Goal: Task Accomplishment & Management: Complete application form

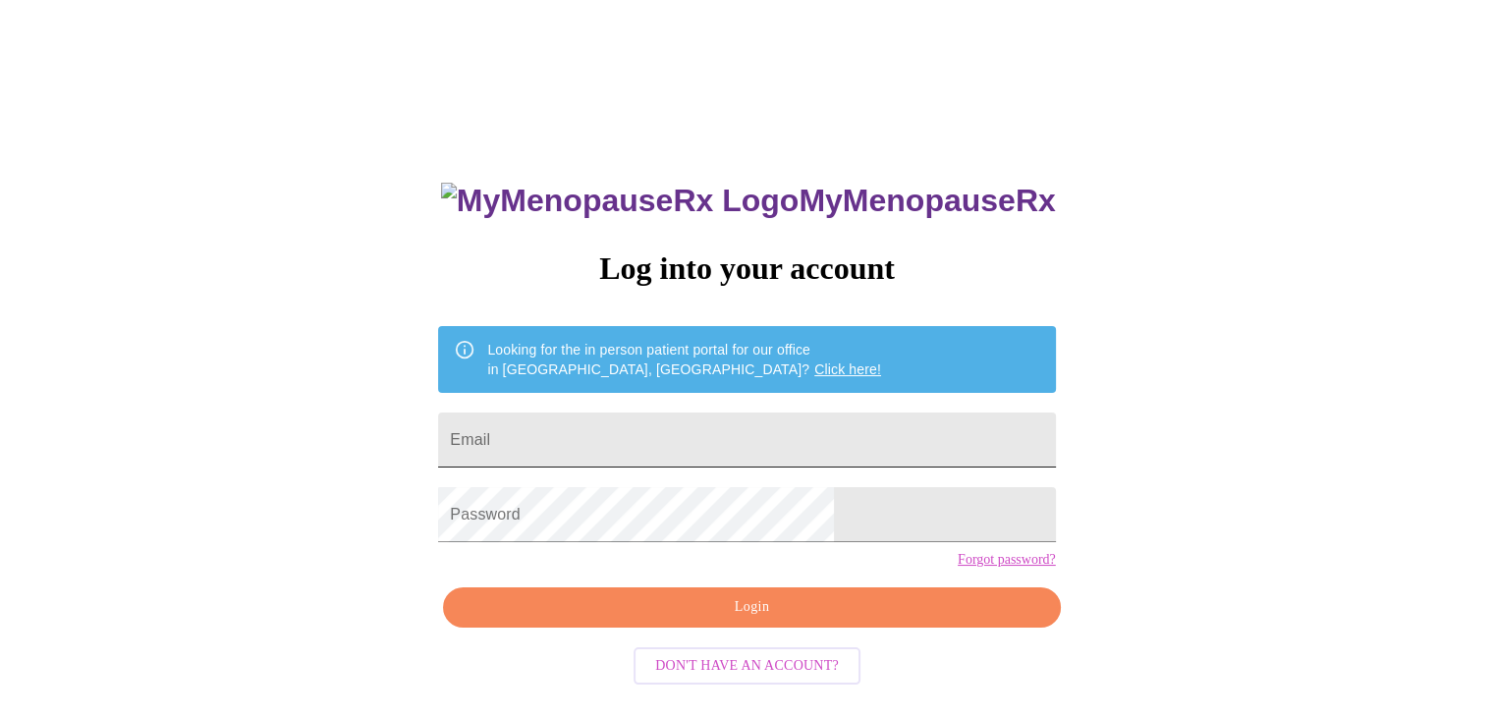
click at [660, 412] on input "Email" at bounding box center [746, 439] width 617 height 55
paste input "[EMAIL_ADDRESS][DOMAIN_NAME]"
type input "[EMAIL_ADDRESS][DOMAIN_NAME]"
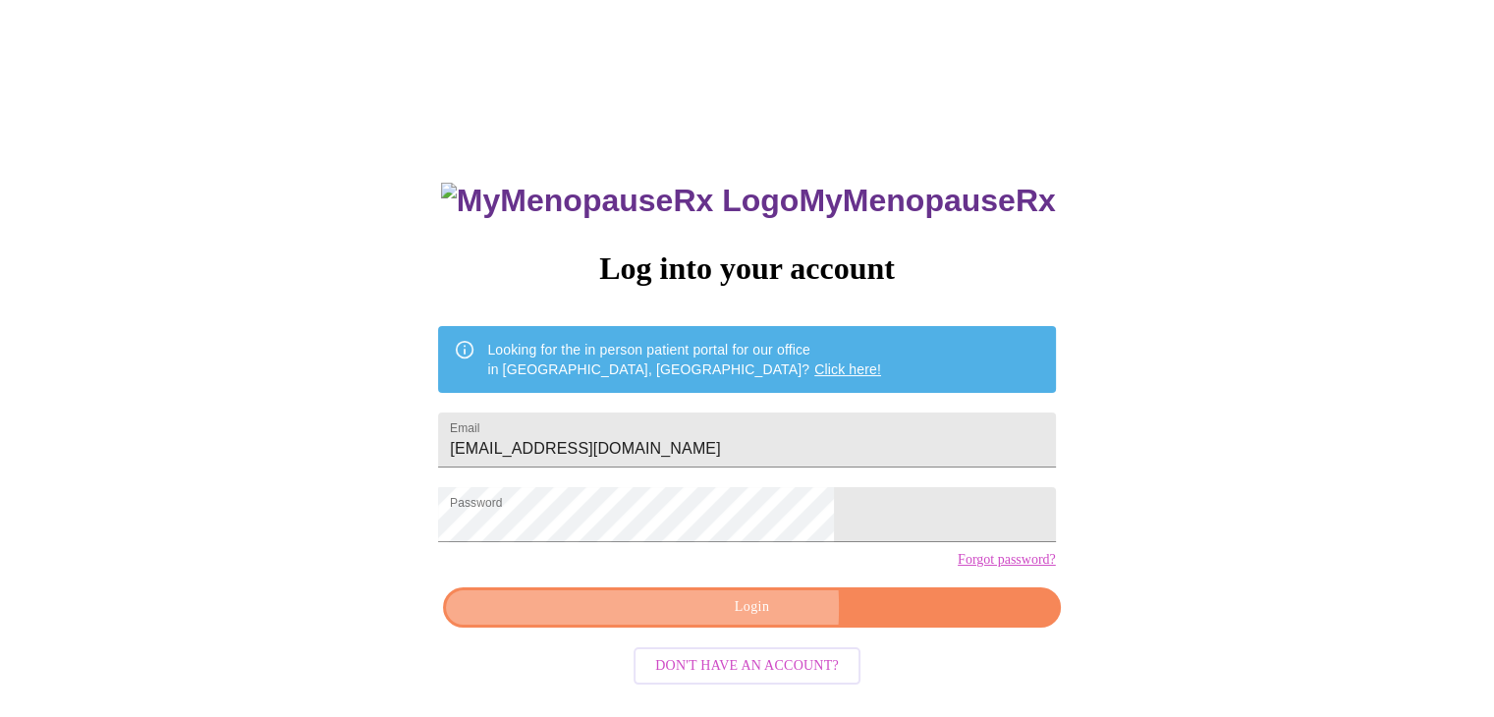
click at [619, 620] on span "Login" at bounding box center [752, 607] width 572 height 25
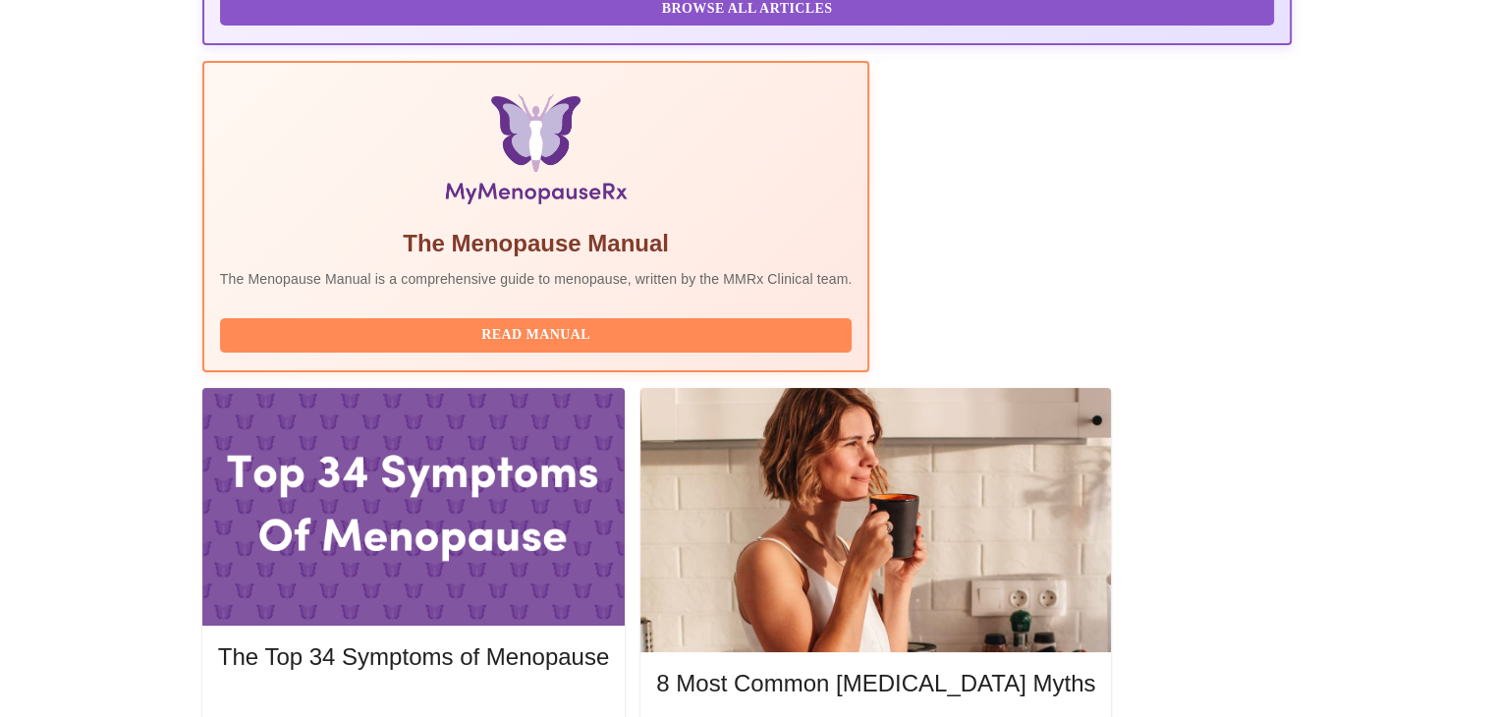
scroll to position [589, 0]
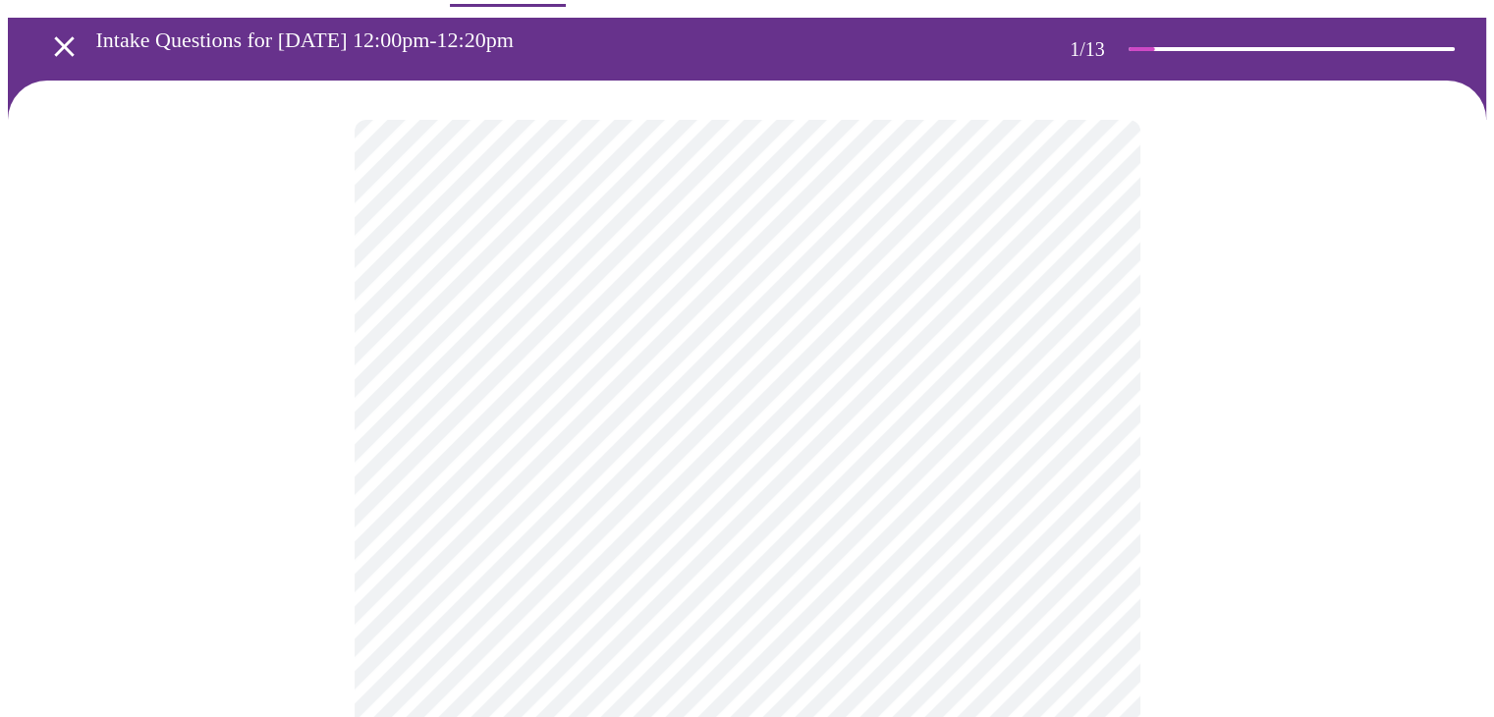
scroll to position [98, 0]
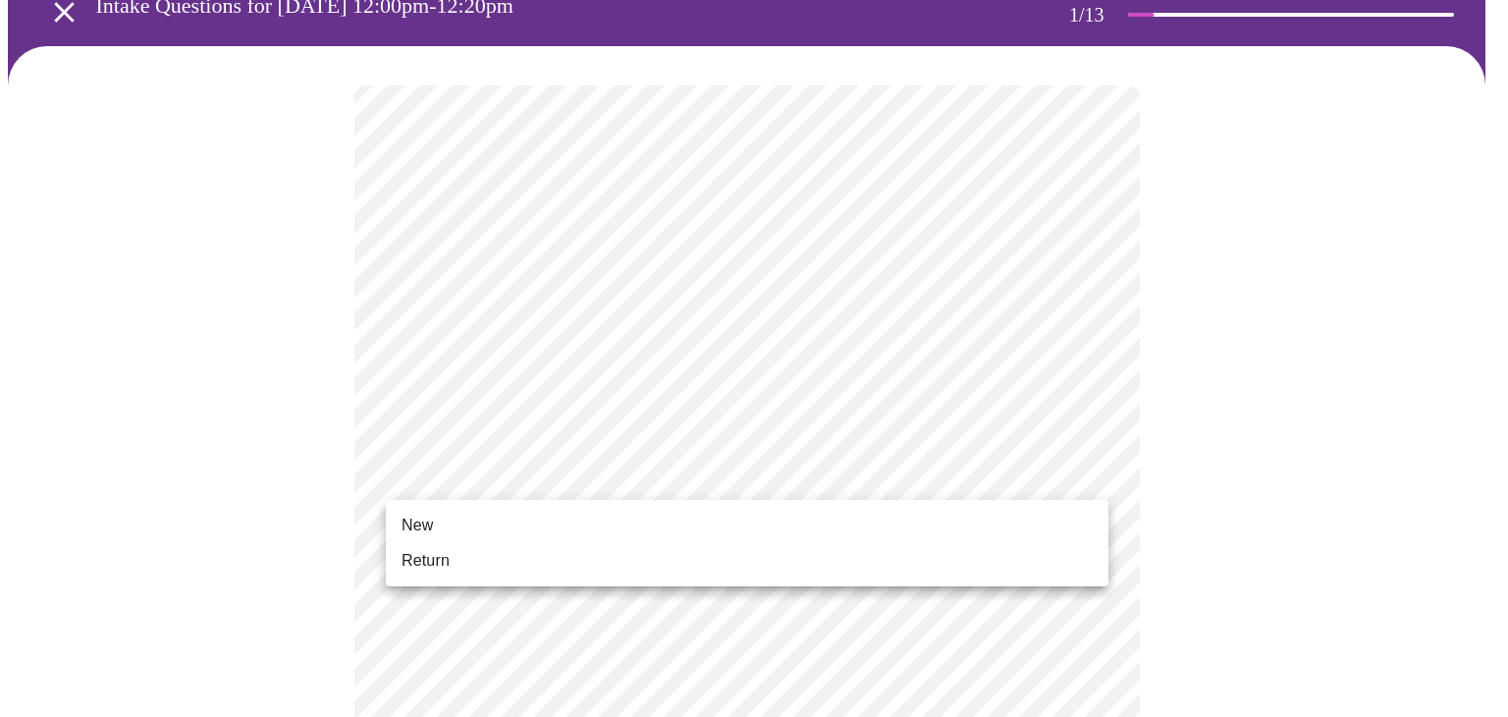
click at [442, 563] on span "Return" at bounding box center [426, 561] width 48 height 24
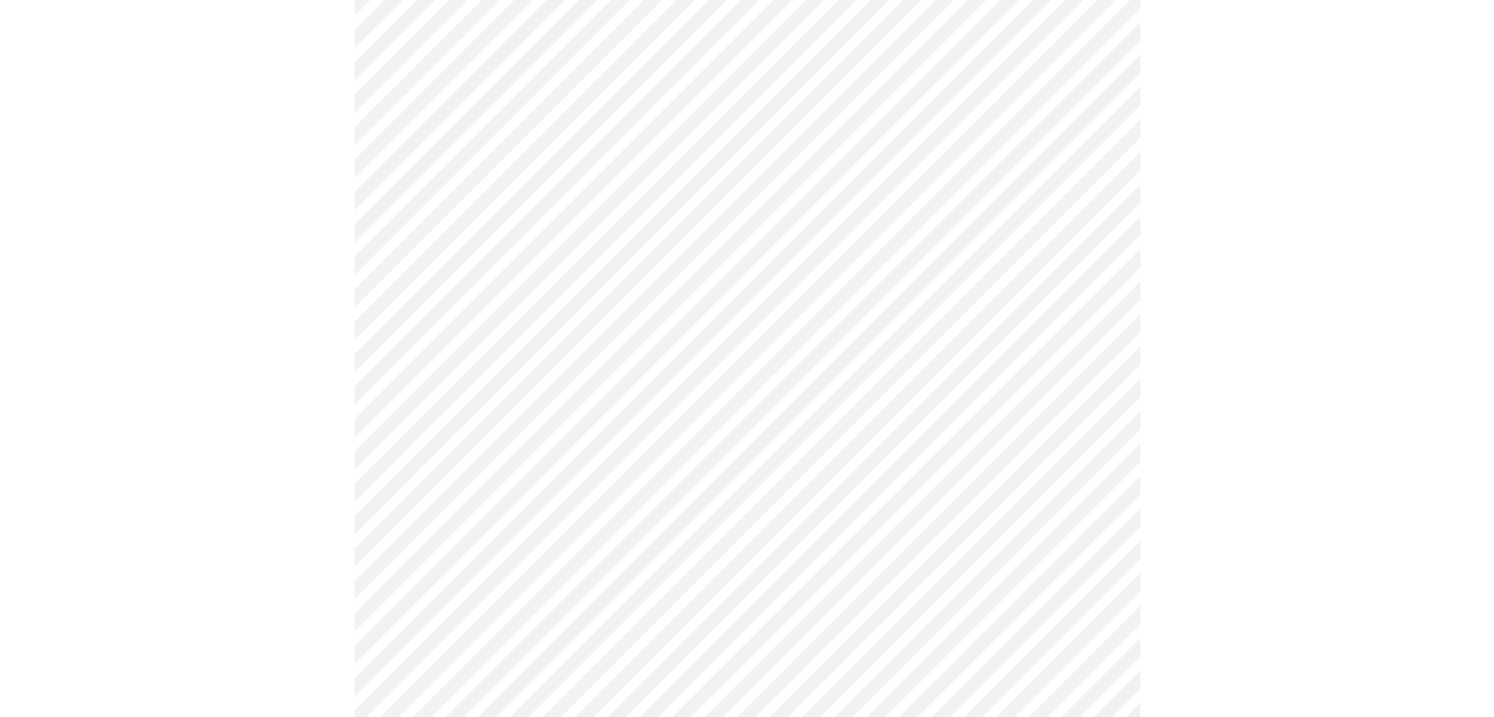
scroll to position [1036, 0]
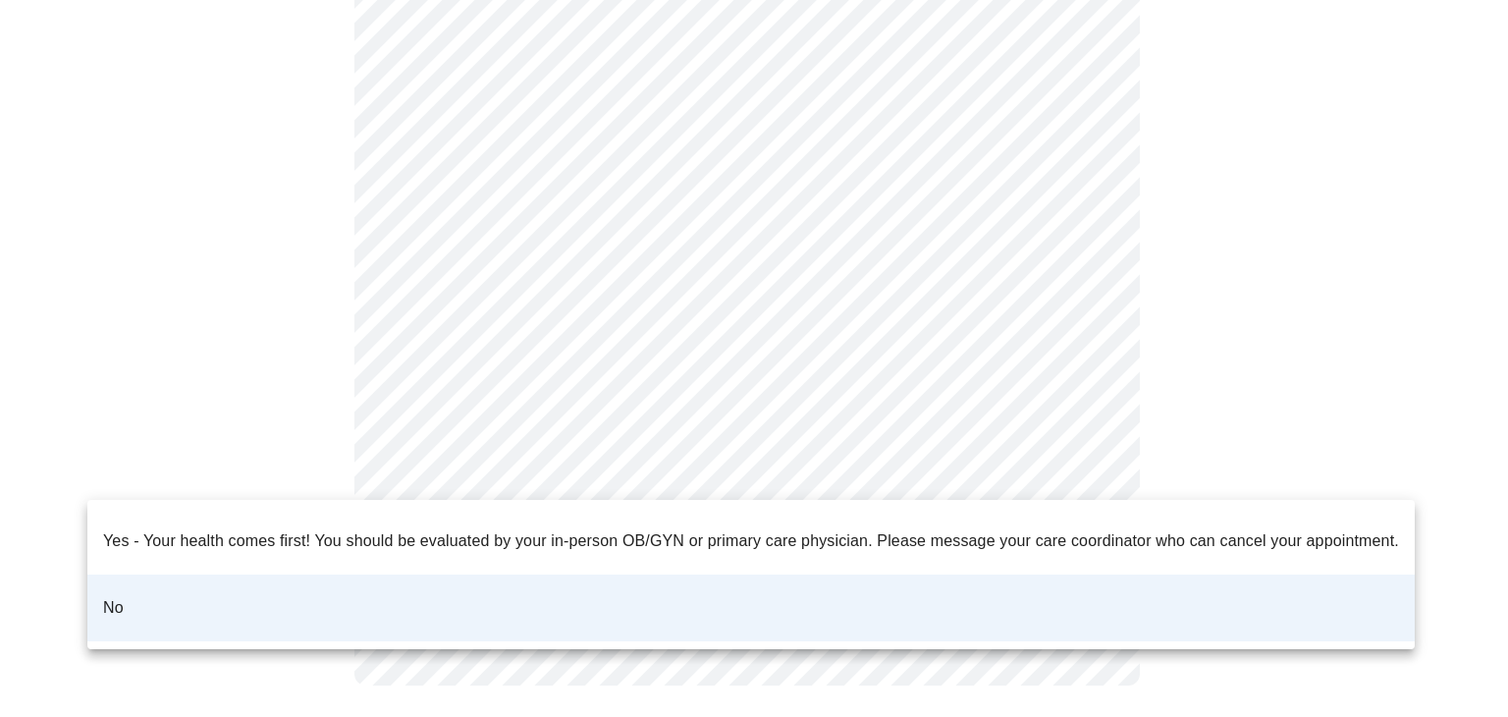
click at [185, 576] on li "No" at bounding box center [751, 608] width 1328 height 67
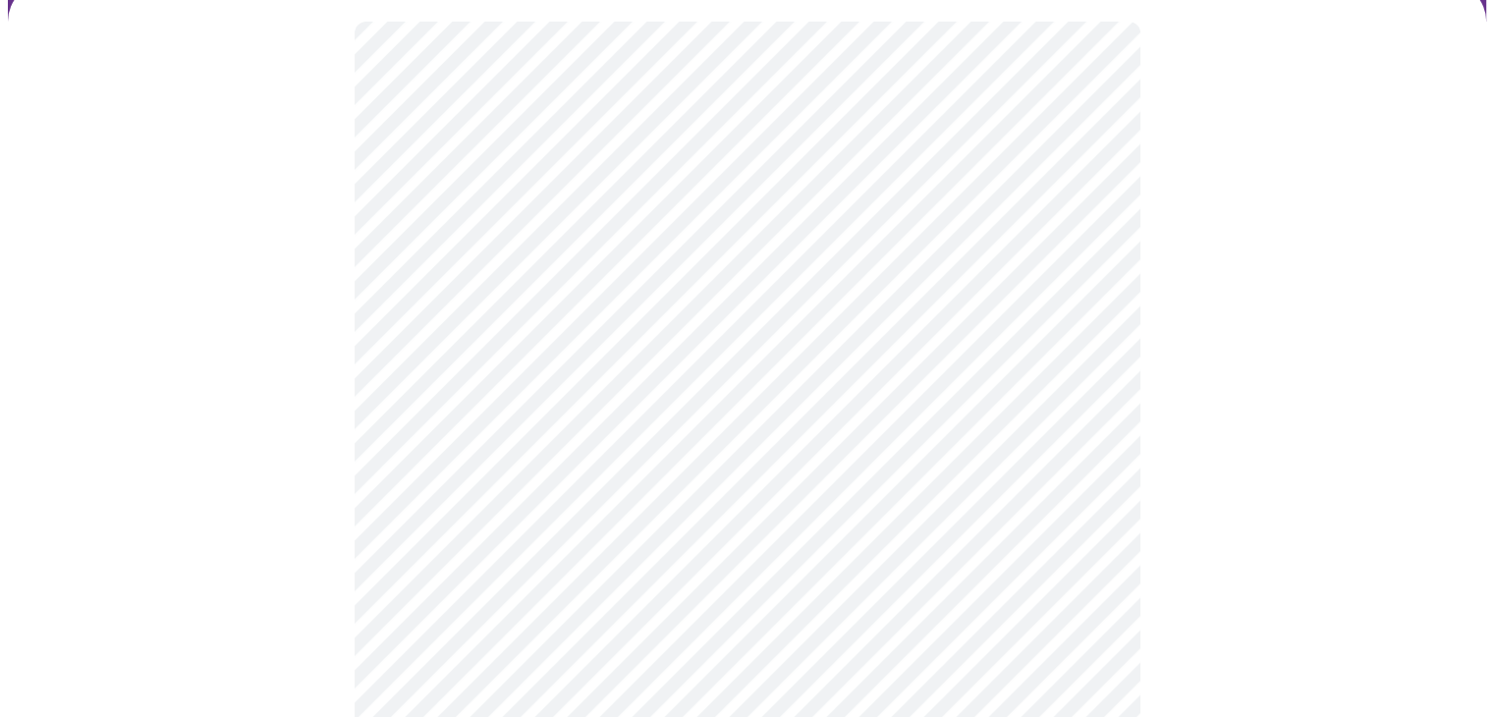
scroll to position [196, 0]
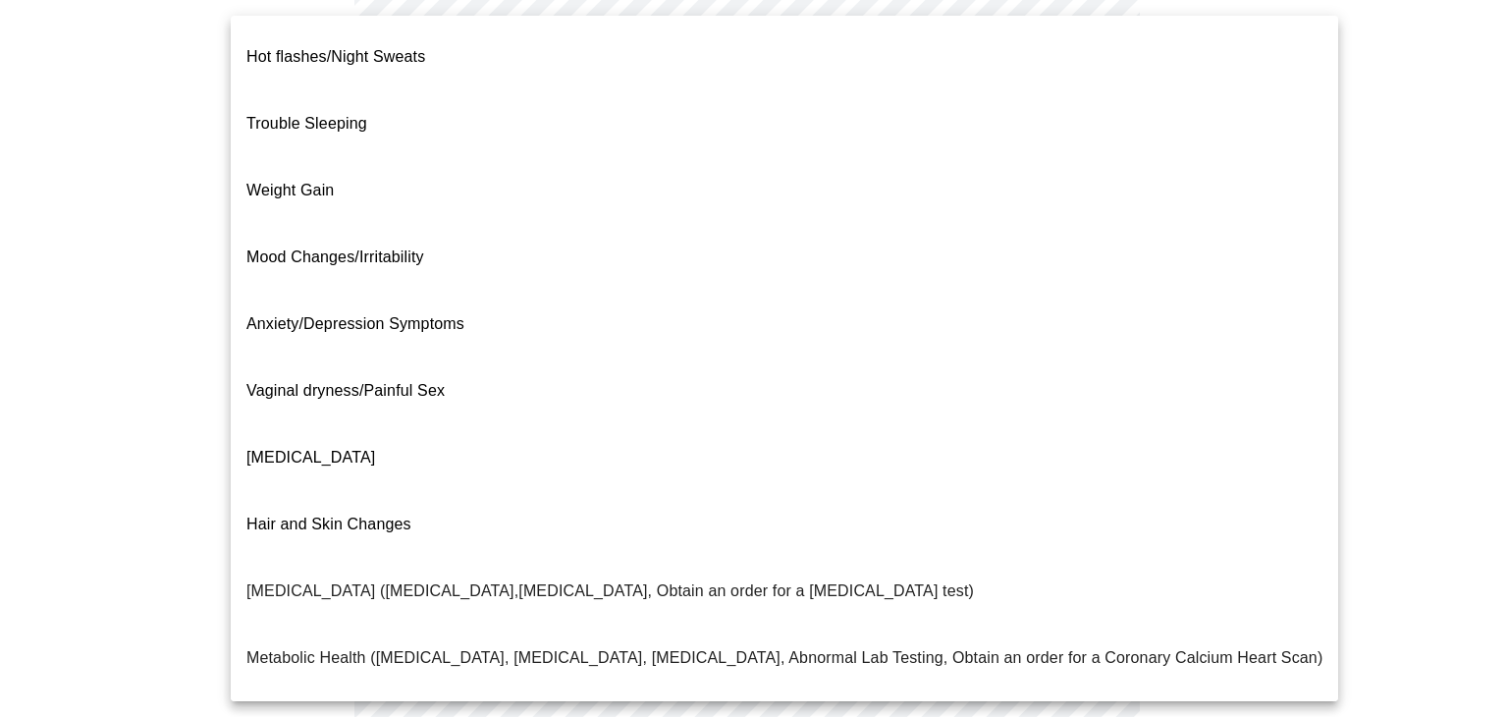
click at [1089, 211] on body "MyMenopauseRx Appointments Messaging Labs Uploads Medications Community Refer a…" at bounding box center [754, 400] width 1493 height 1179
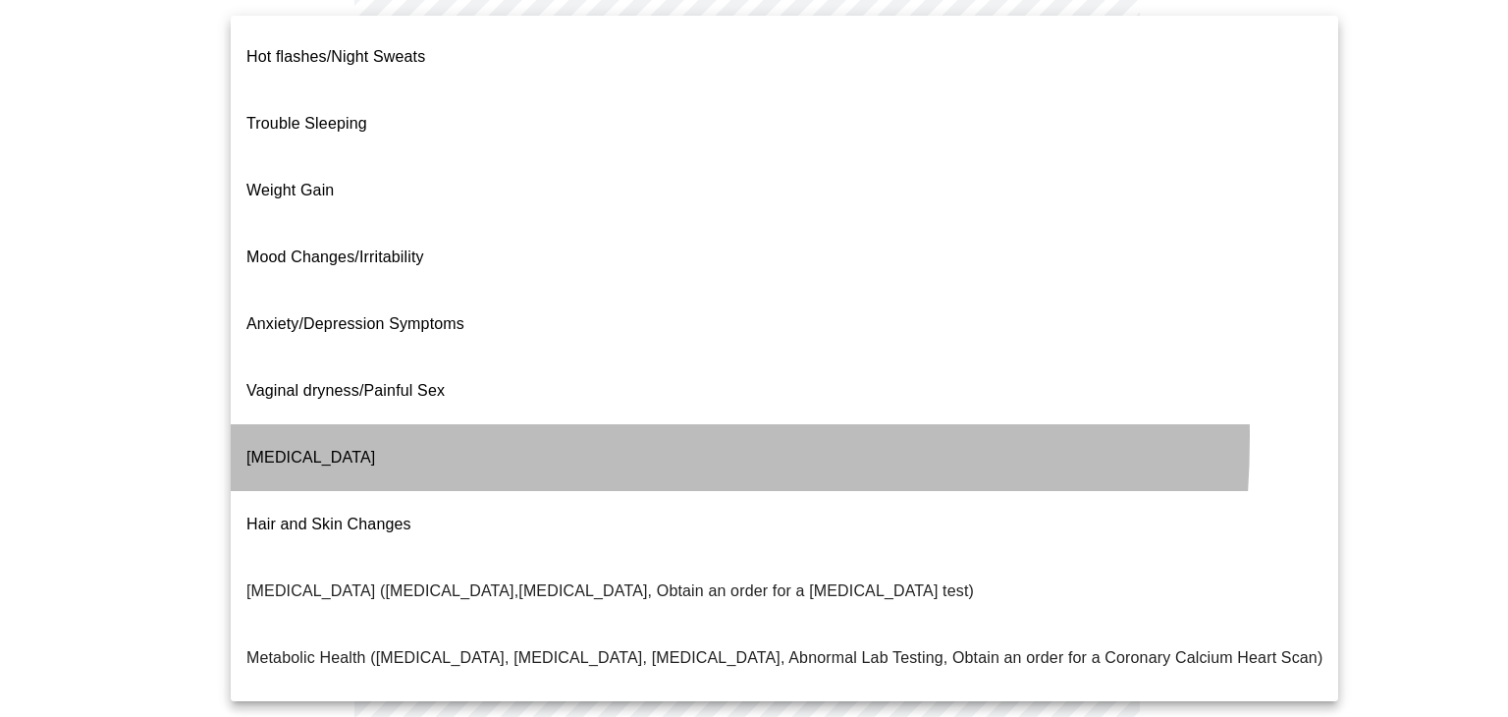
click at [440, 424] on li "Decreased libido" at bounding box center [785, 457] width 1108 height 67
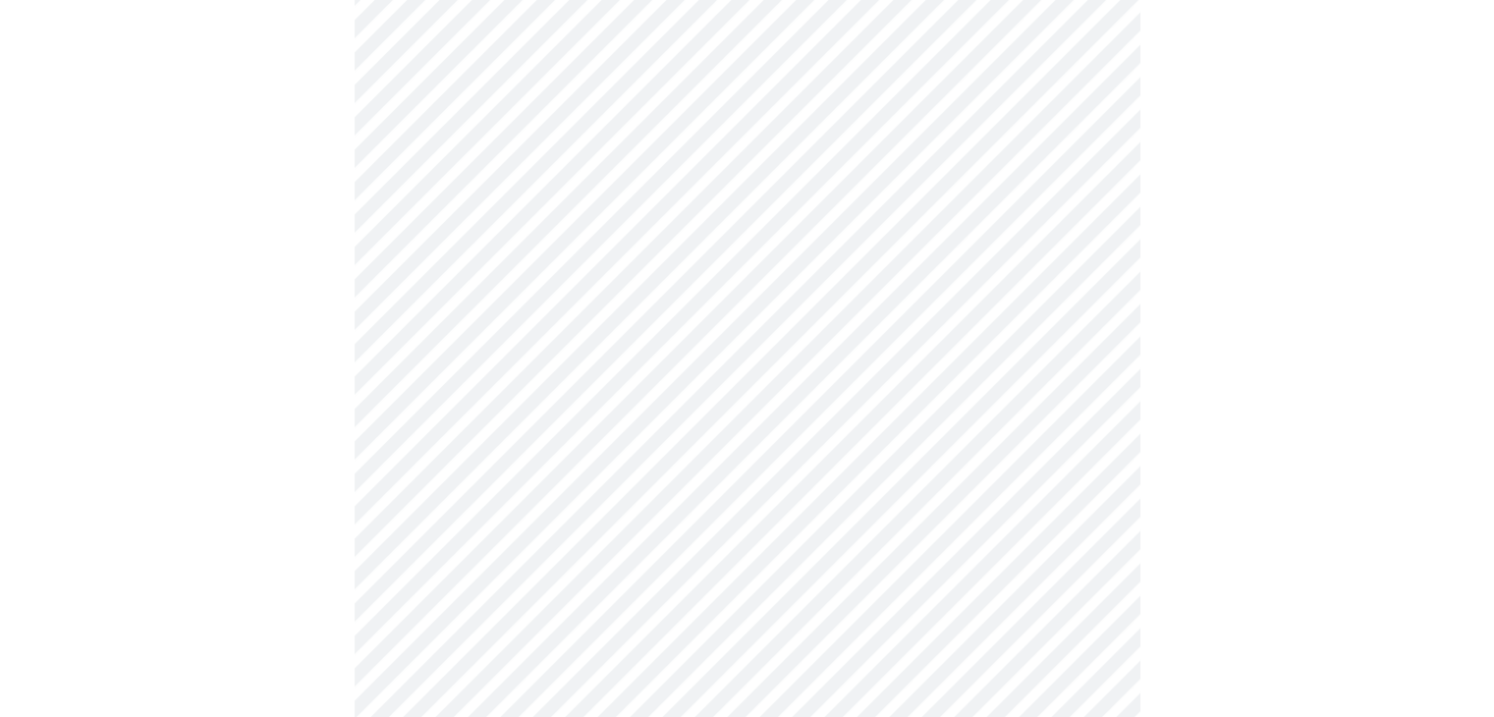
scroll to position [295, 0]
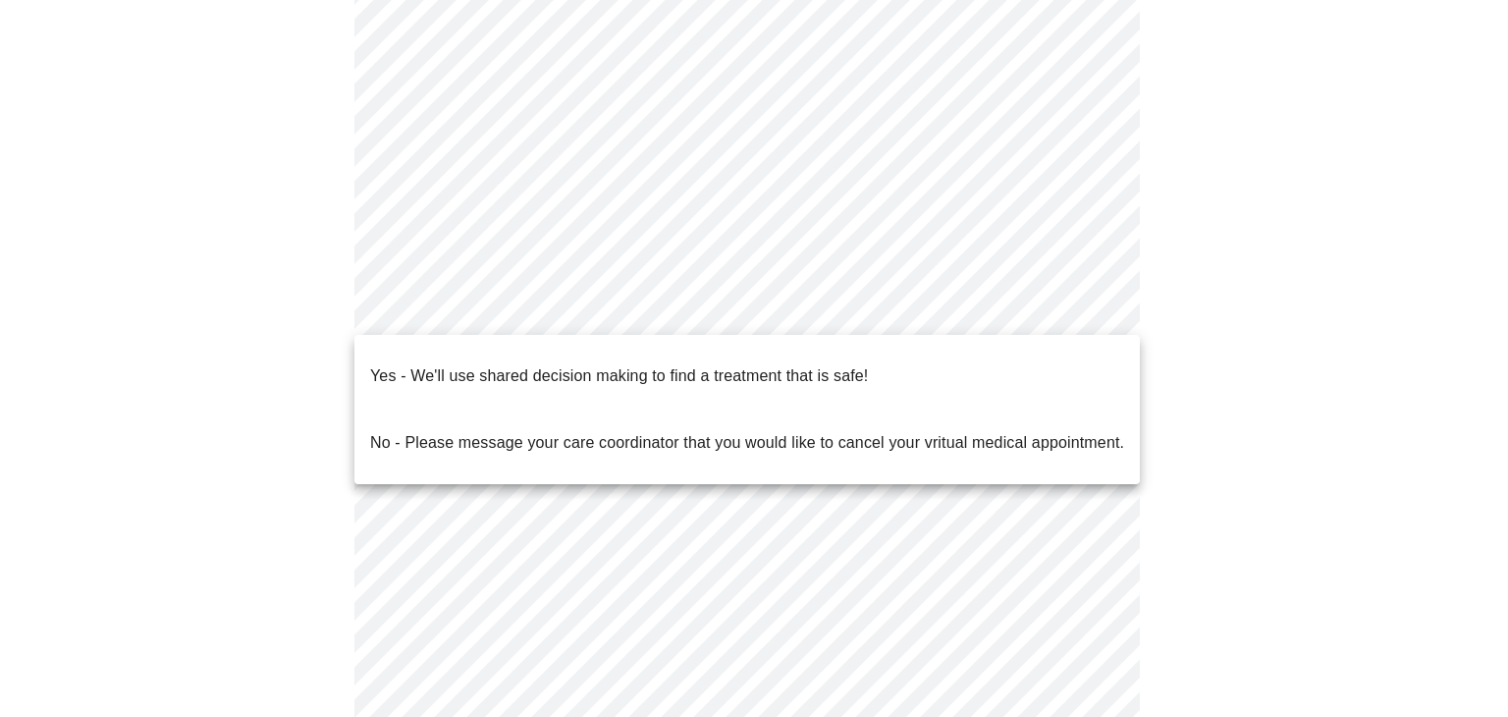
click at [1095, 309] on body "MyMenopauseRx Appointments Messaging Labs Uploads Medications Community Refer a…" at bounding box center [754, 297] width 1493 height 1168
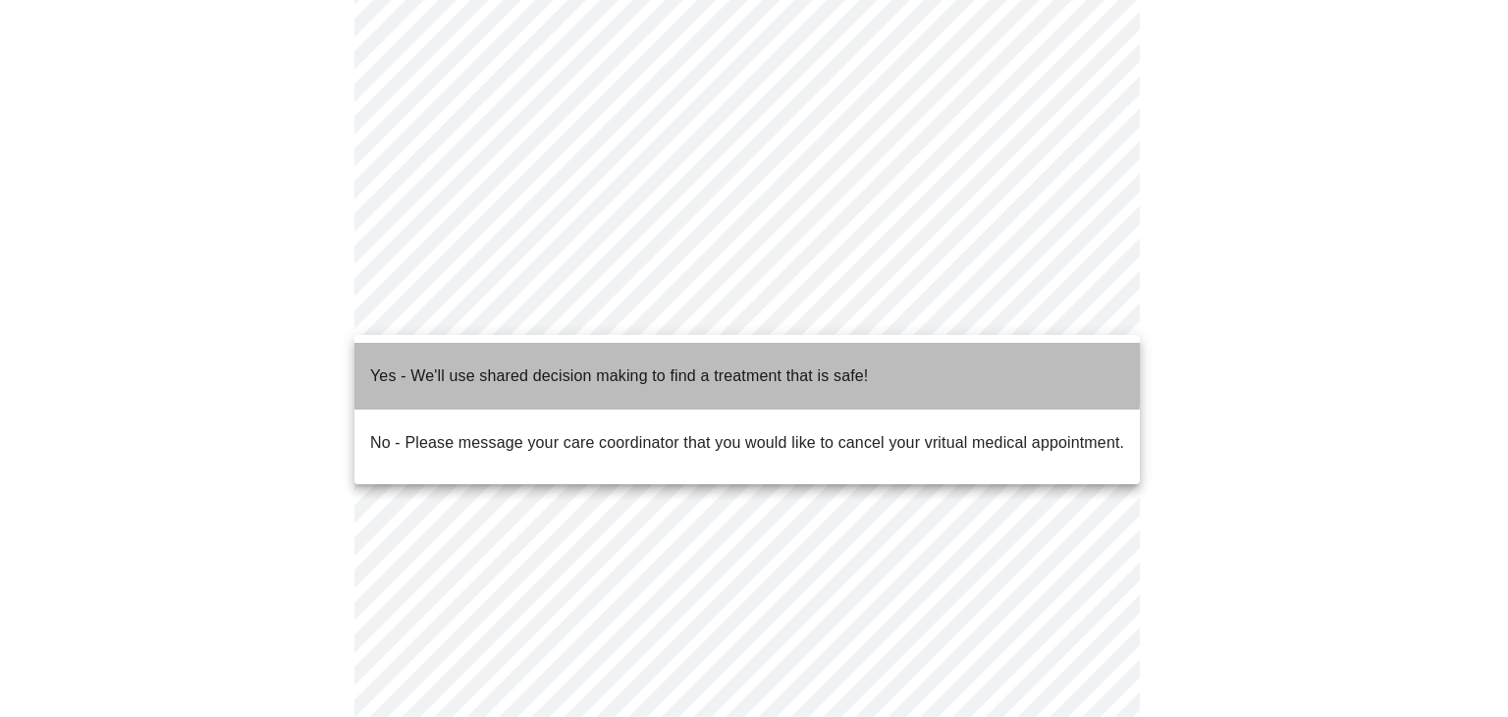
click at [674, 364] on p "Yes - We'll use shared decision making to find a treatment that is safe!" at bounding box center [619, 376] width 498 height 24
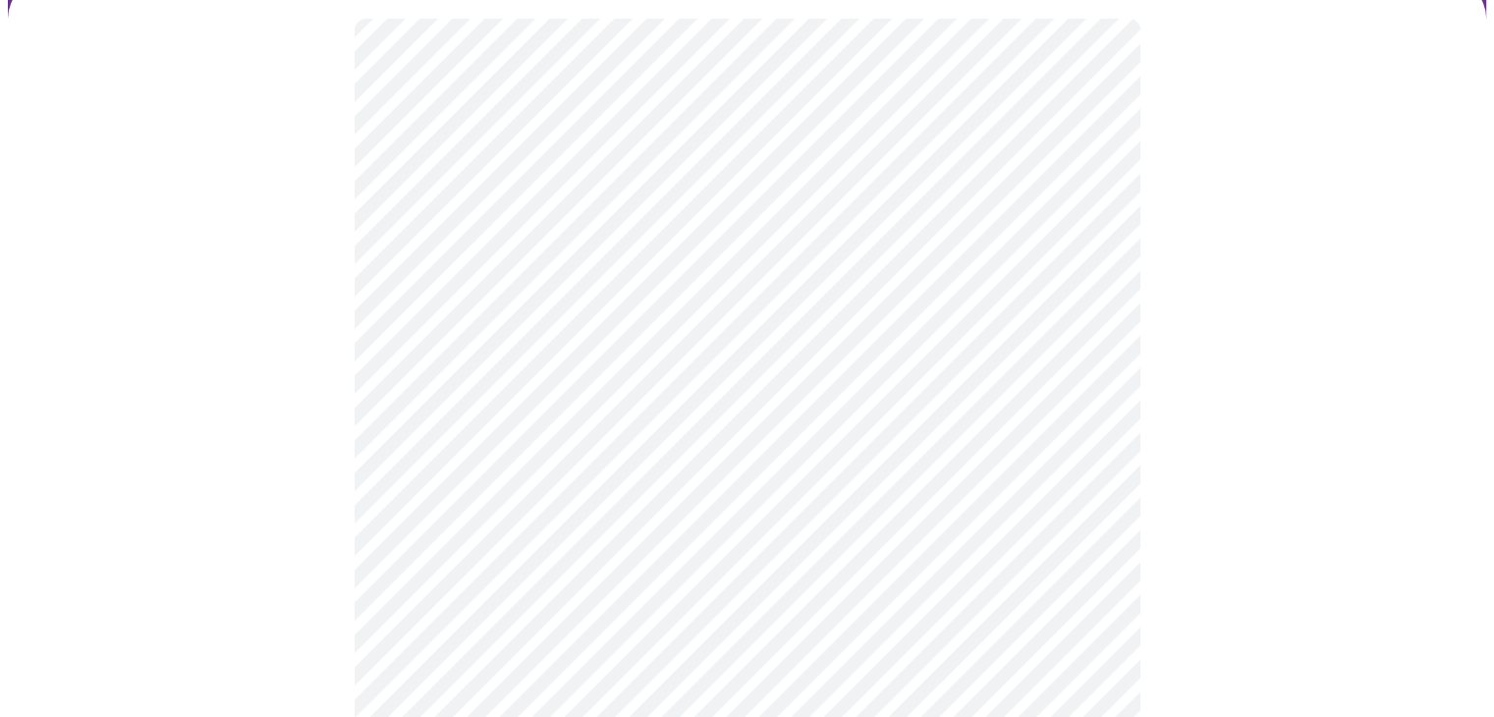
scroll to position [196, 0]
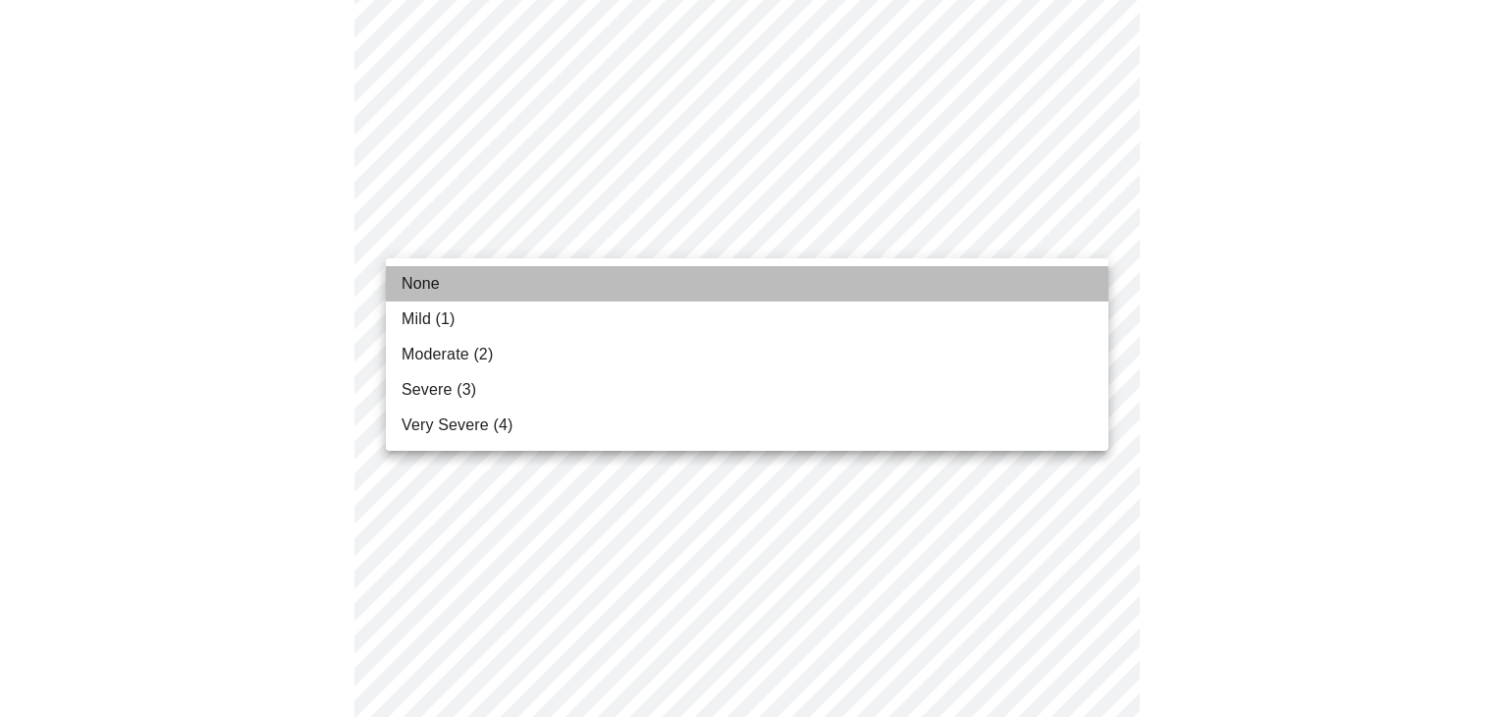
click at [542, 273] on li "None" at bounding box center [747, 283] width 723 height 35
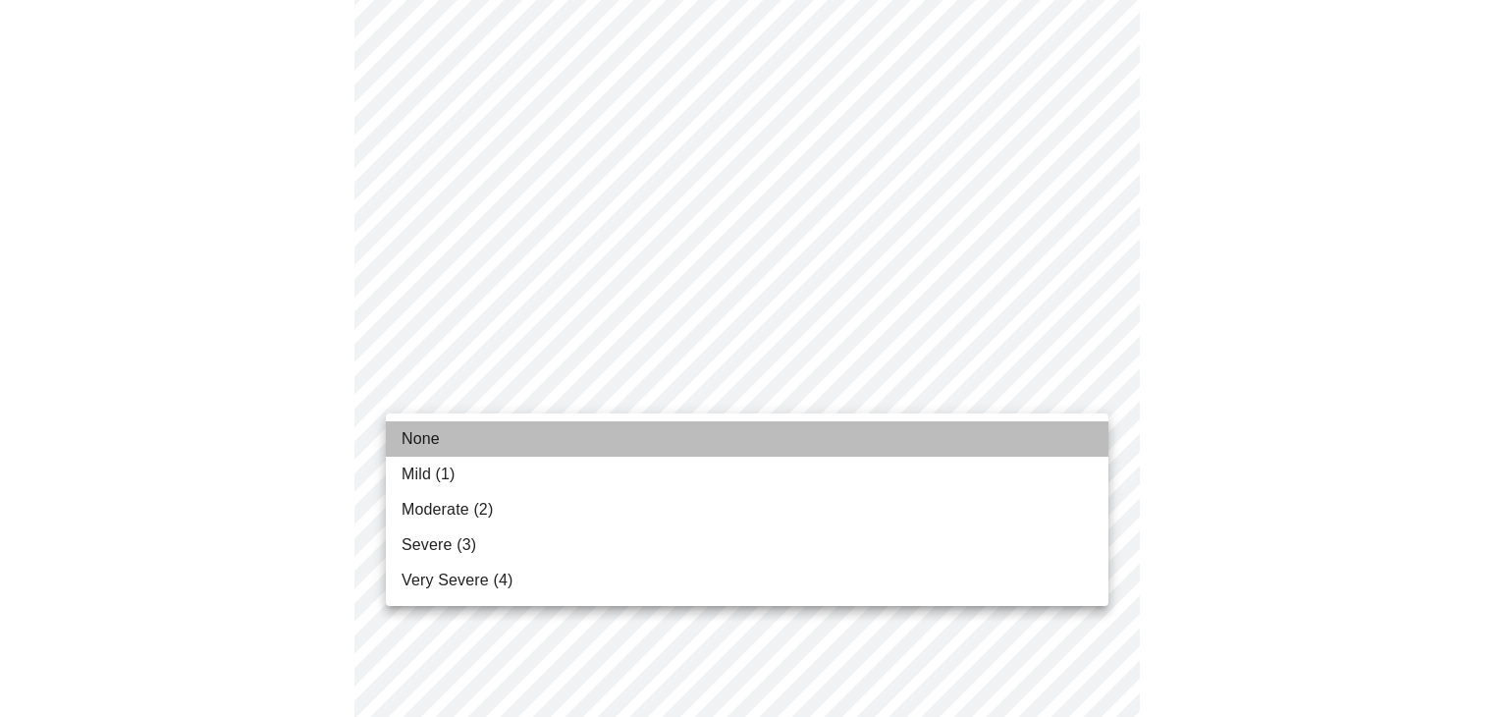
click at [581, 427] on li "None" at bounding box center [747, 438] width 723 height 35
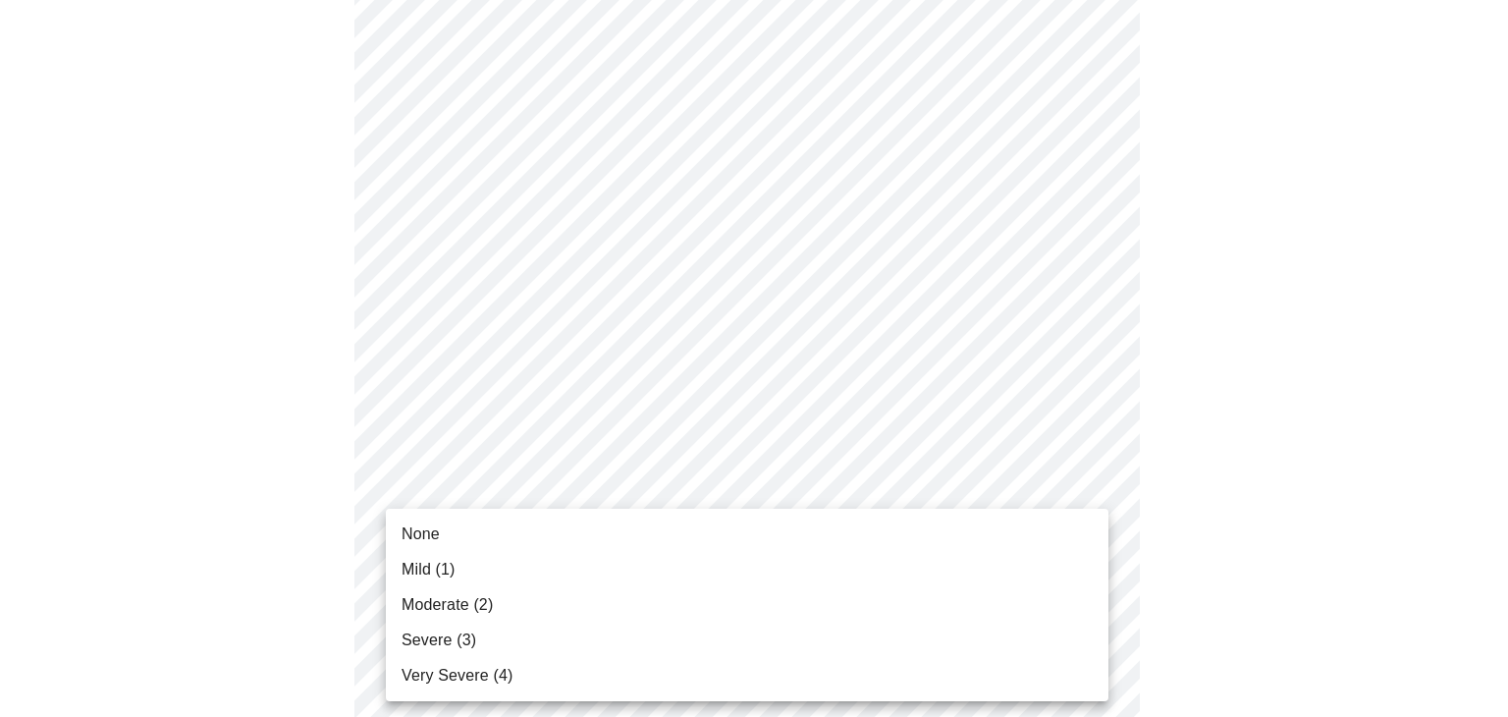
click at [452, 531] on li "None" at bounding box center [747, 534] width 723 height 35
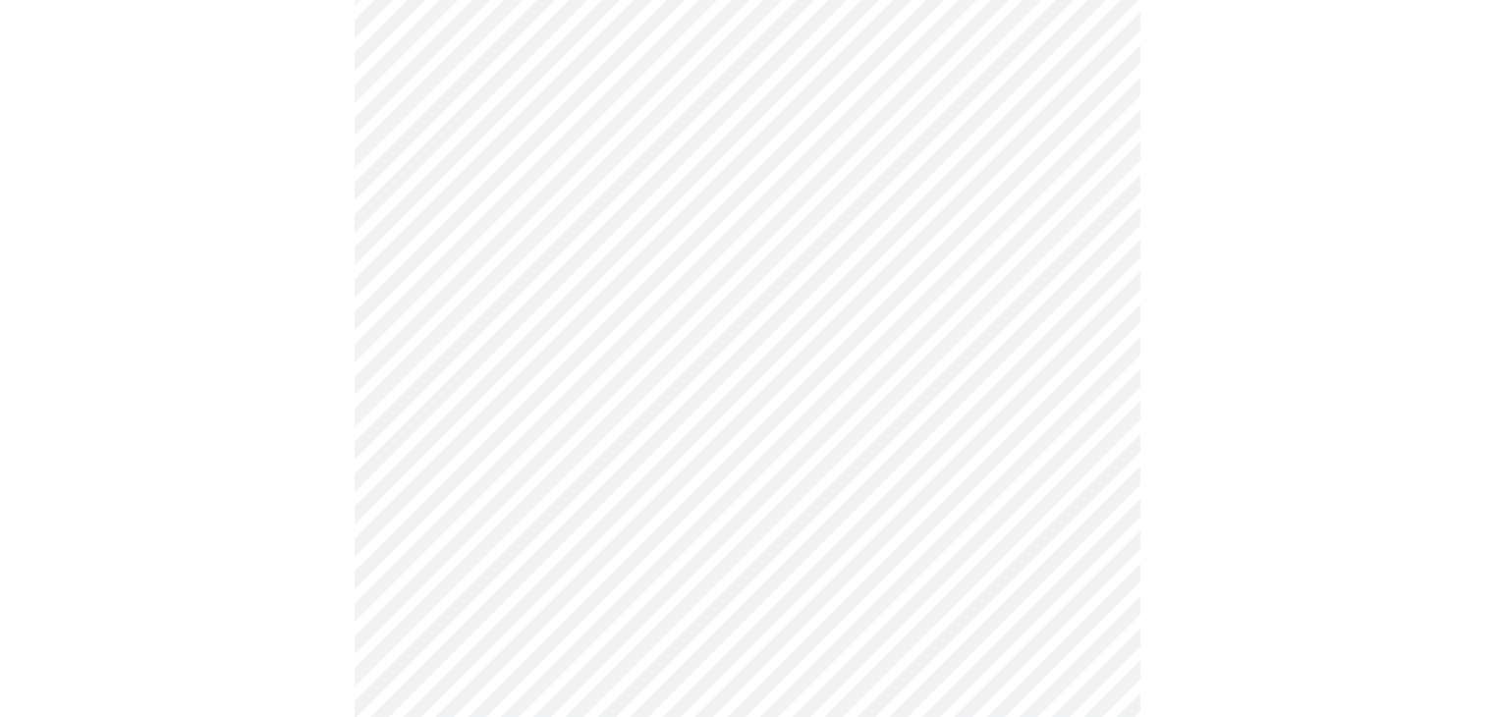
scroll to position [393, 0]
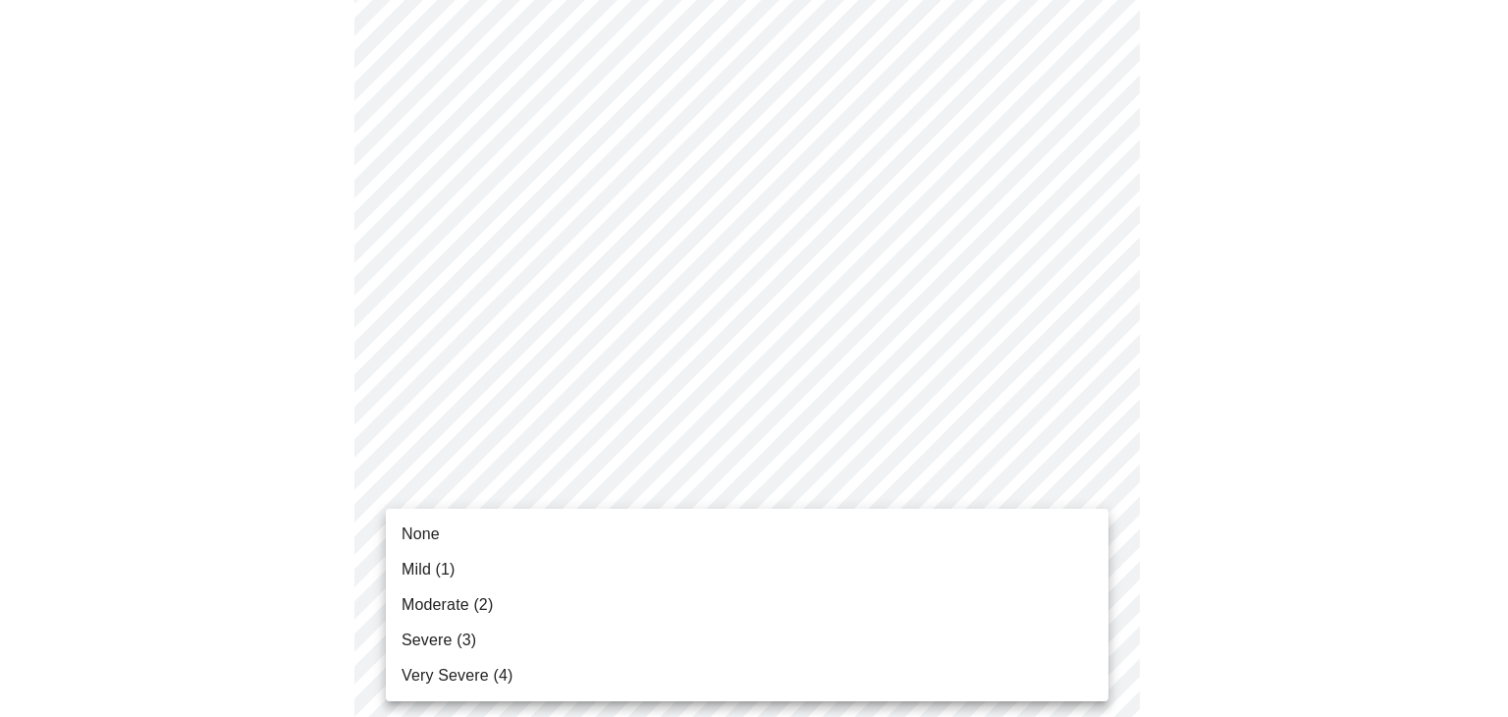
click at [433, 534] on span "None" at bounding box center [421, 534] width 38 height 24
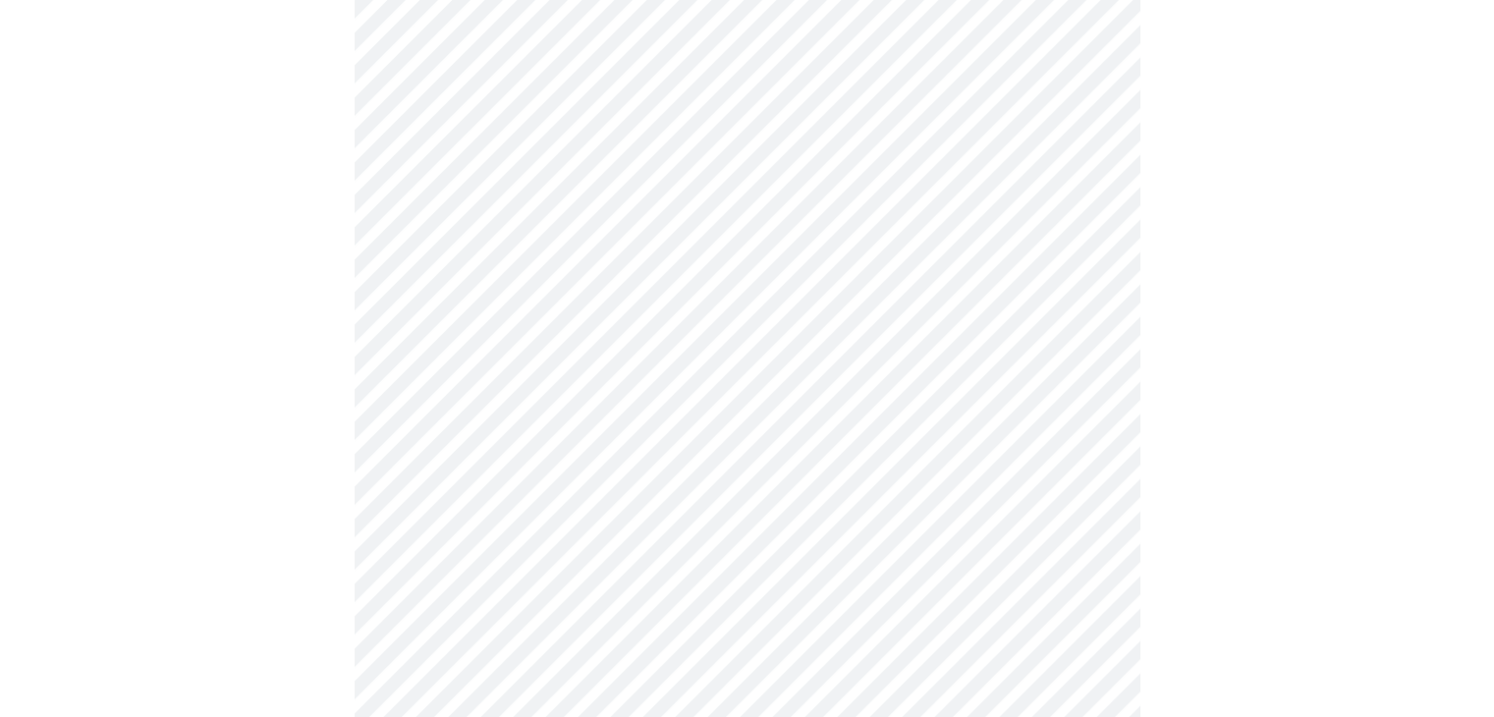
scroll to position [589, 0]
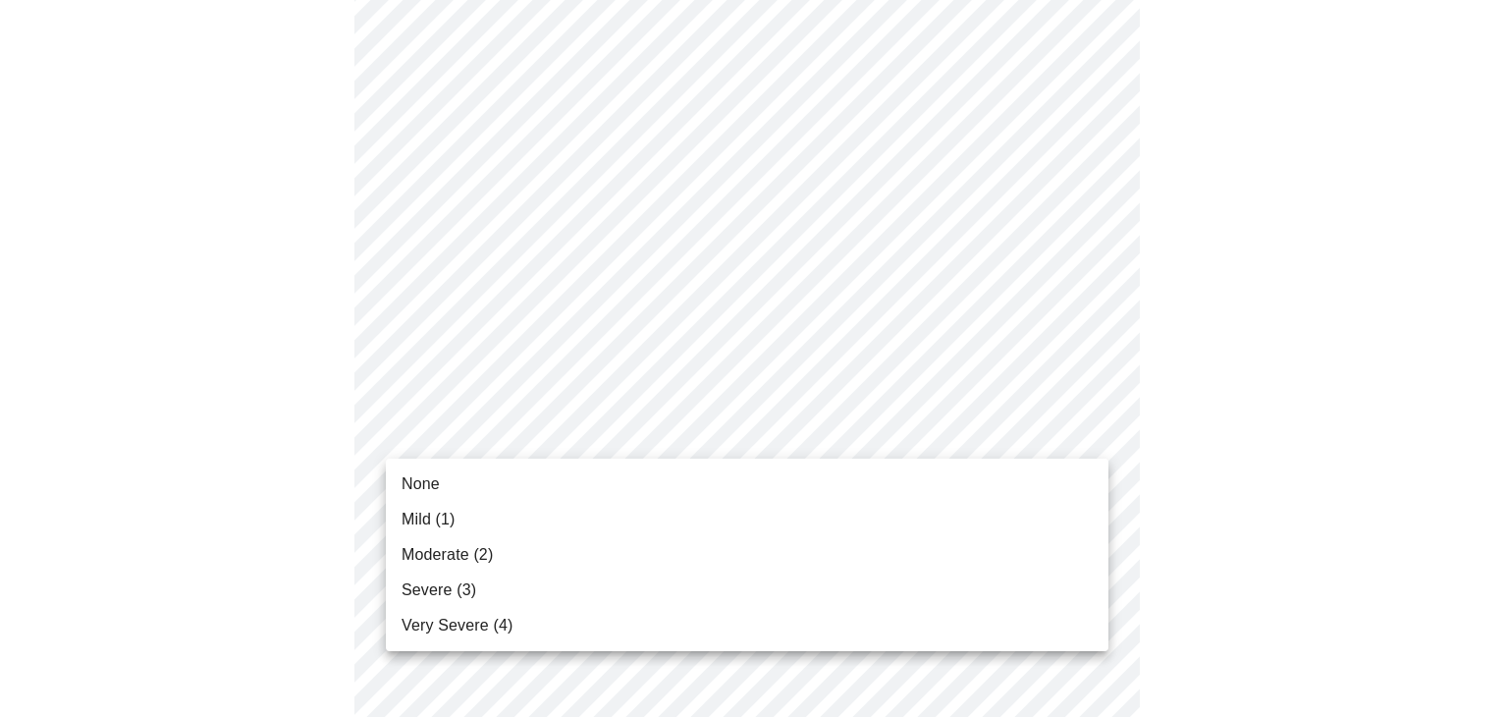
click at [1084, 432] on body "MyMenopauseRx Appointments Messaging Labs Uploads Medications Community Refer a…" at bounding box center [754, 669] width 1493 height 2501
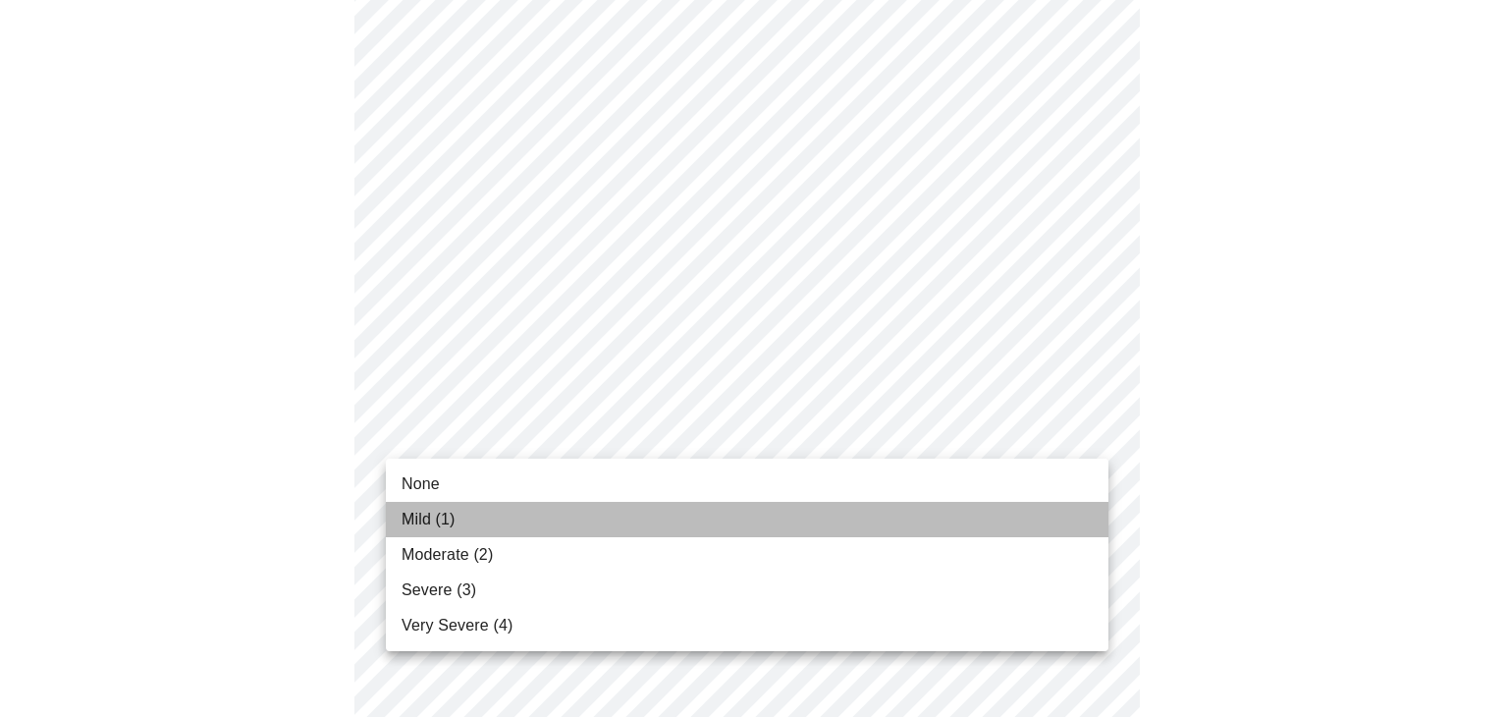
click at [434, 518] on span "Mild (1)" at bounding box center [429, 520] width 54 height 24
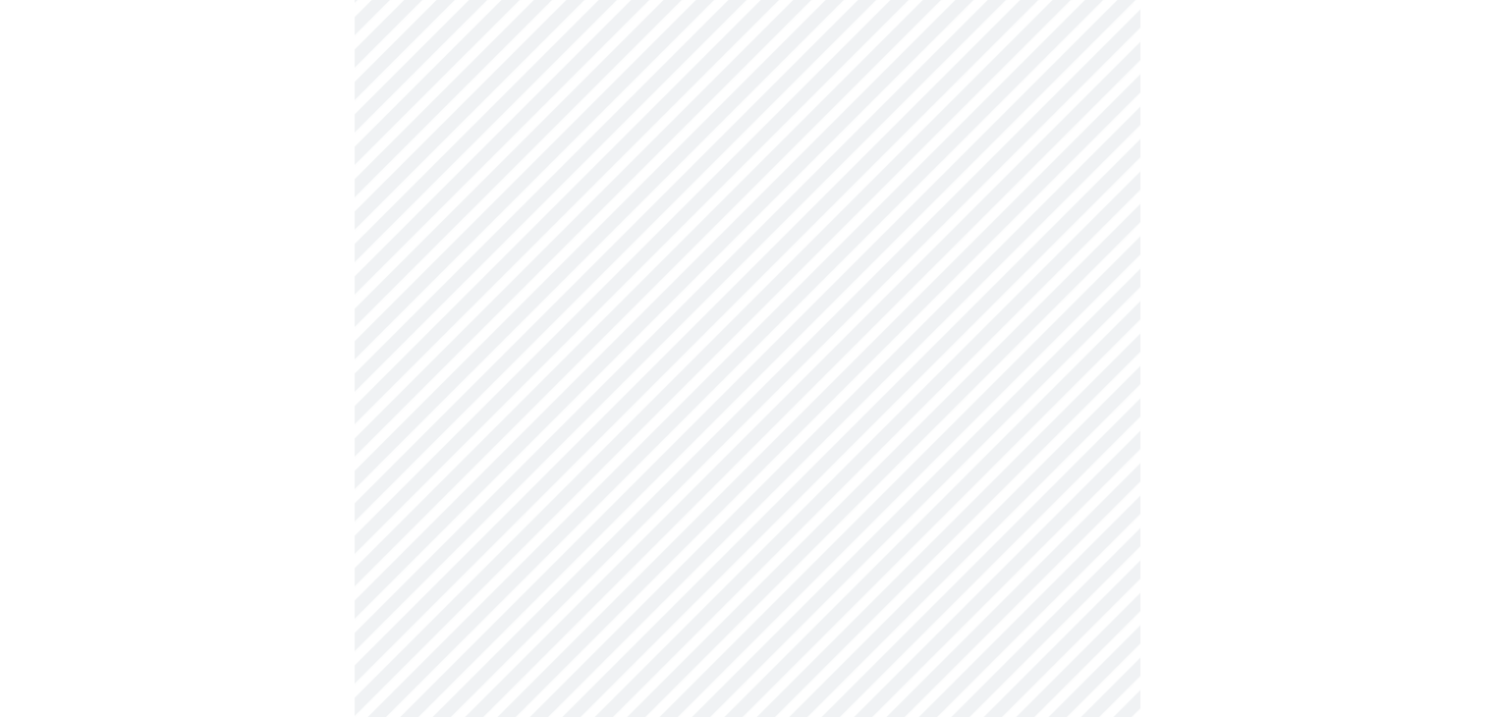
scroll to position [687, 0]
click at [1081, 465] on body "MyMenopauseRx Appointments Messaging Labs Uploads Medications Community Refer a…" at bounding box center [754, 557] width 1493 height 2474
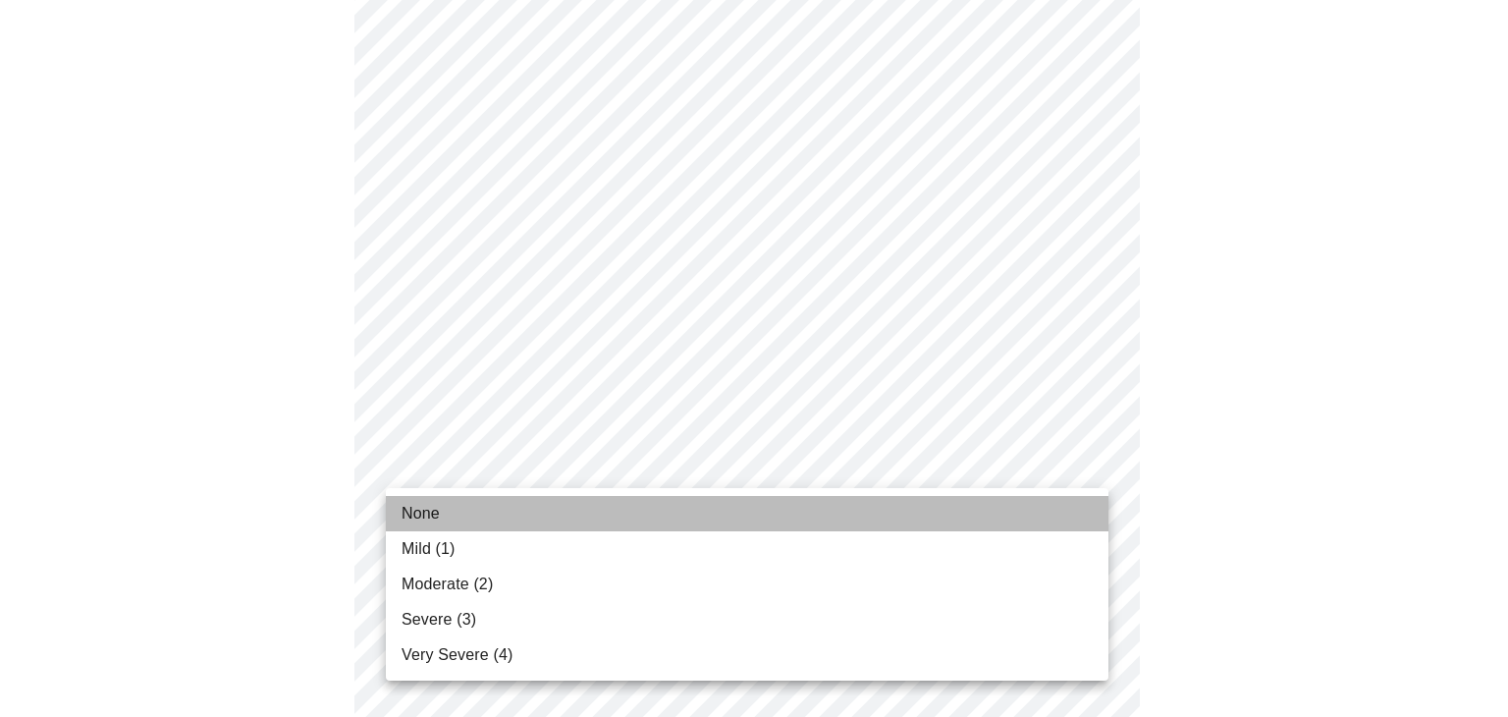
click at [459, 520] on li "None" at bounding box center [747, 513] width 723 height 35
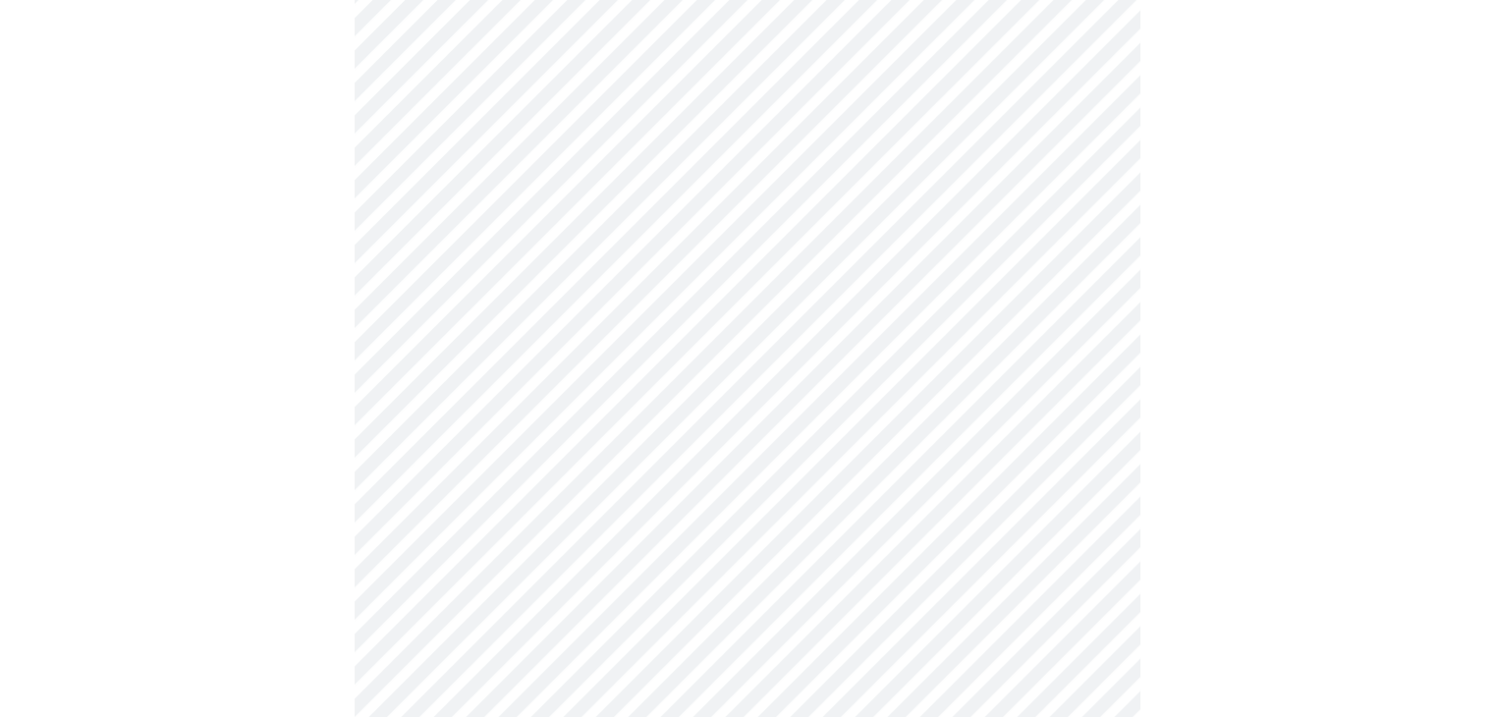
scroll to position [884, 0]
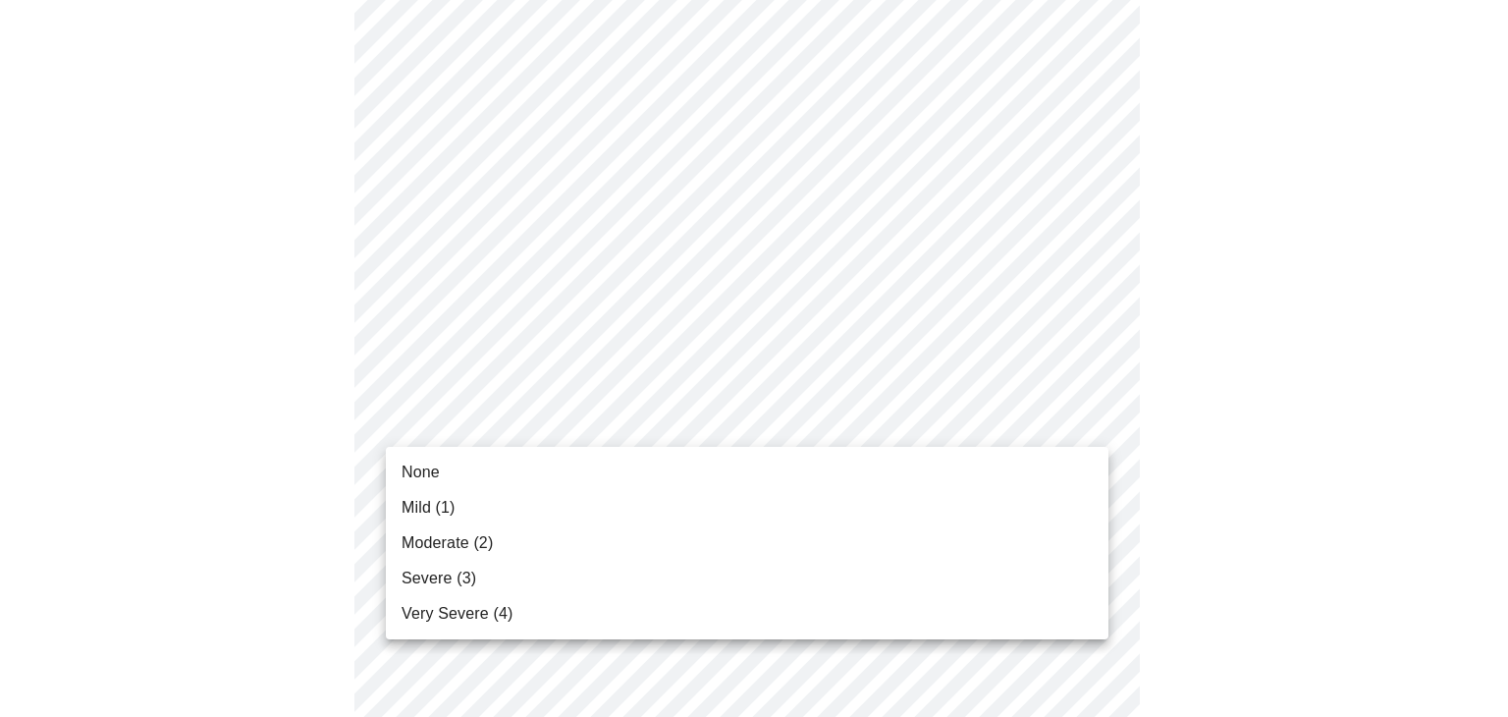
click at [1088, 423] on body "MyMenopauseRx Appointments Messaging Labs Uploads Medications Community Refer a…" at bounding box center [754, 347] width 1493 height 2446
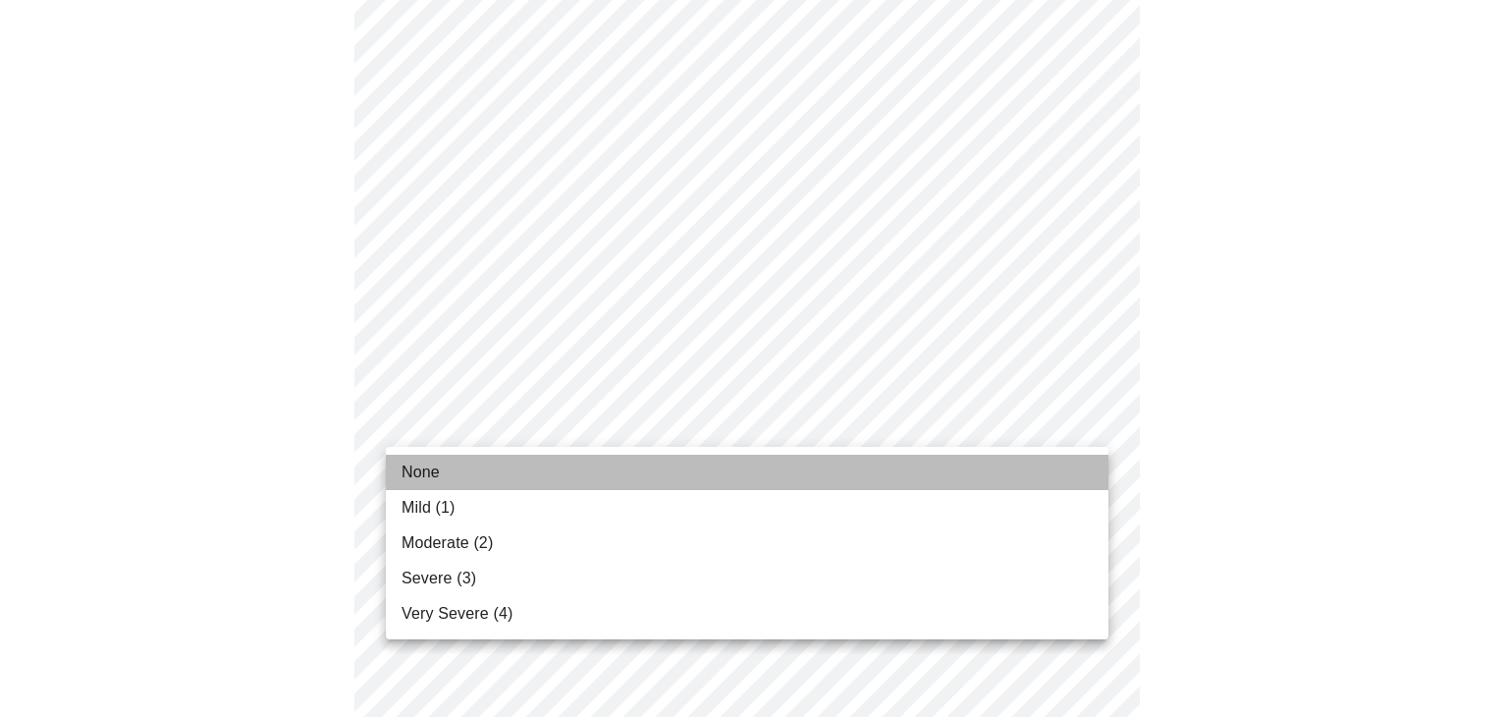
click at [540, 470] on li "None" at bounding box center [747, 472] width 723 height 35
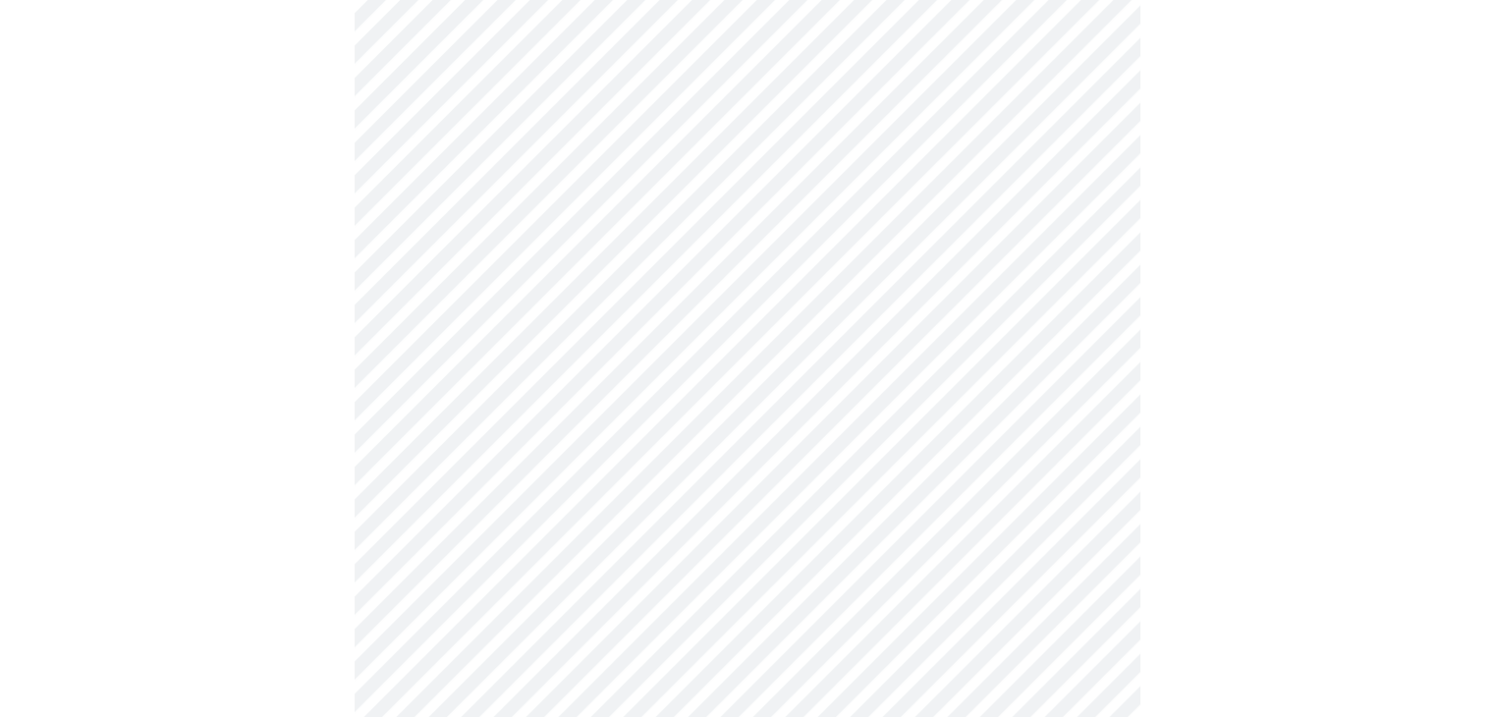
scroll to position [982, 0]
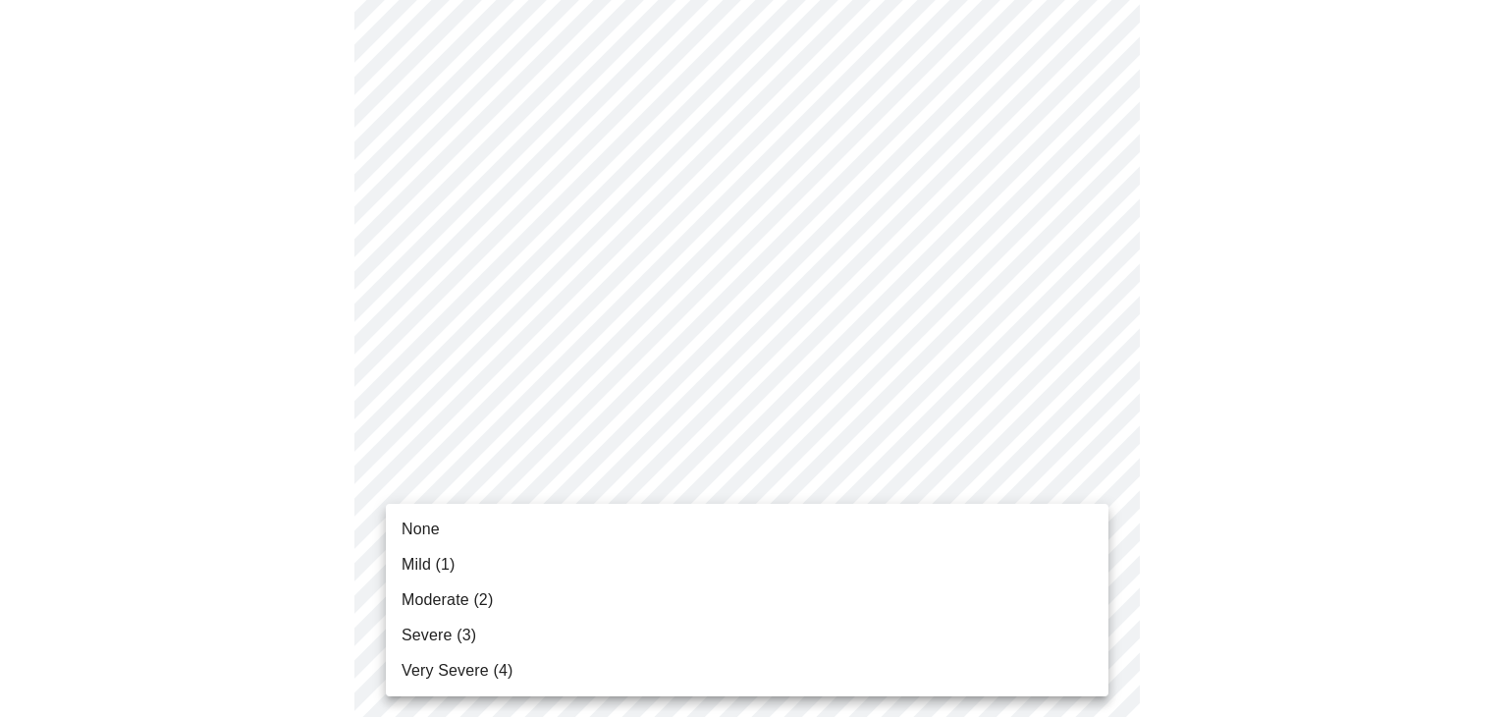
click at [1072, 480] on body "MyMenopauseRx Appointments Messaging Labs Uploads Medications Community Refer a…" at bounding box center [754, 235] width 1493 height 2419
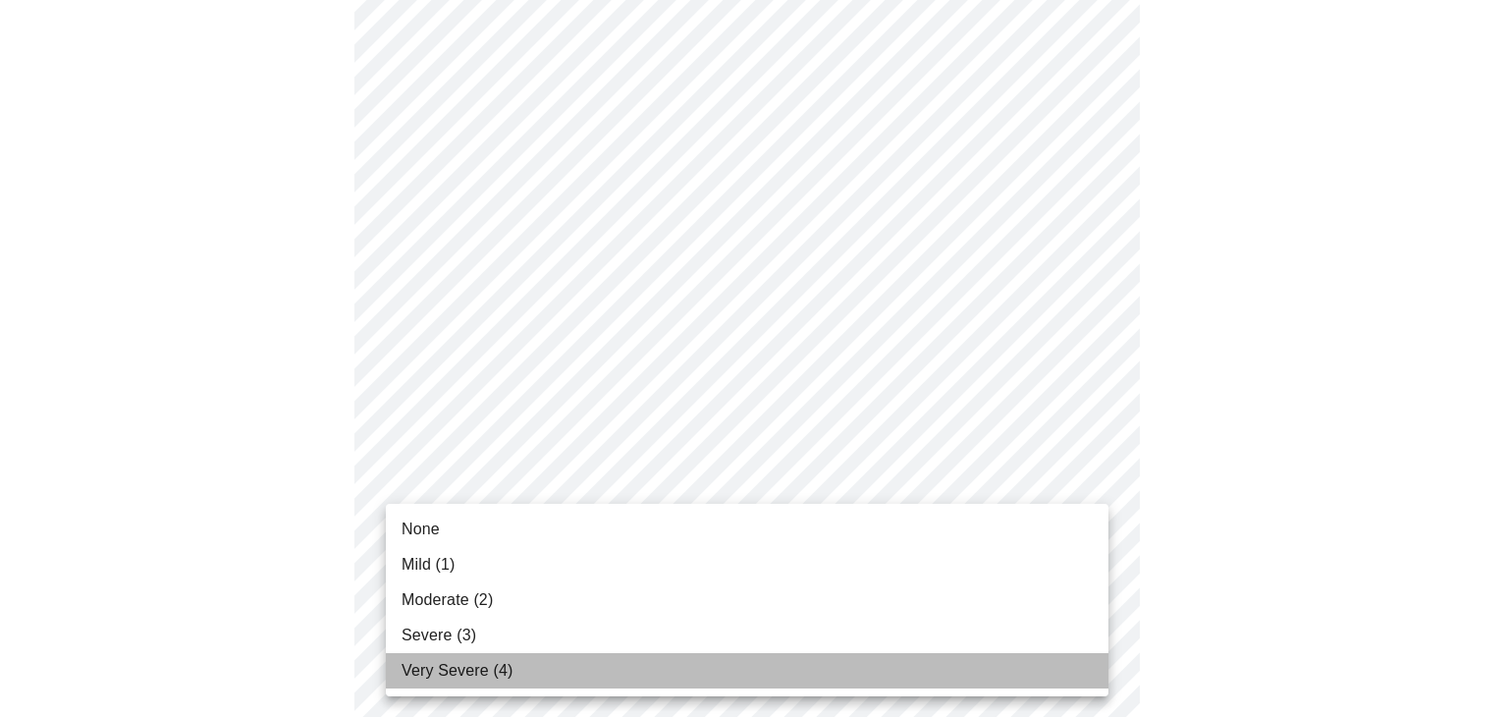
click at [446, 673] on span "Very Severe (4)" at bounding box center [457, 671] width 111 height 24
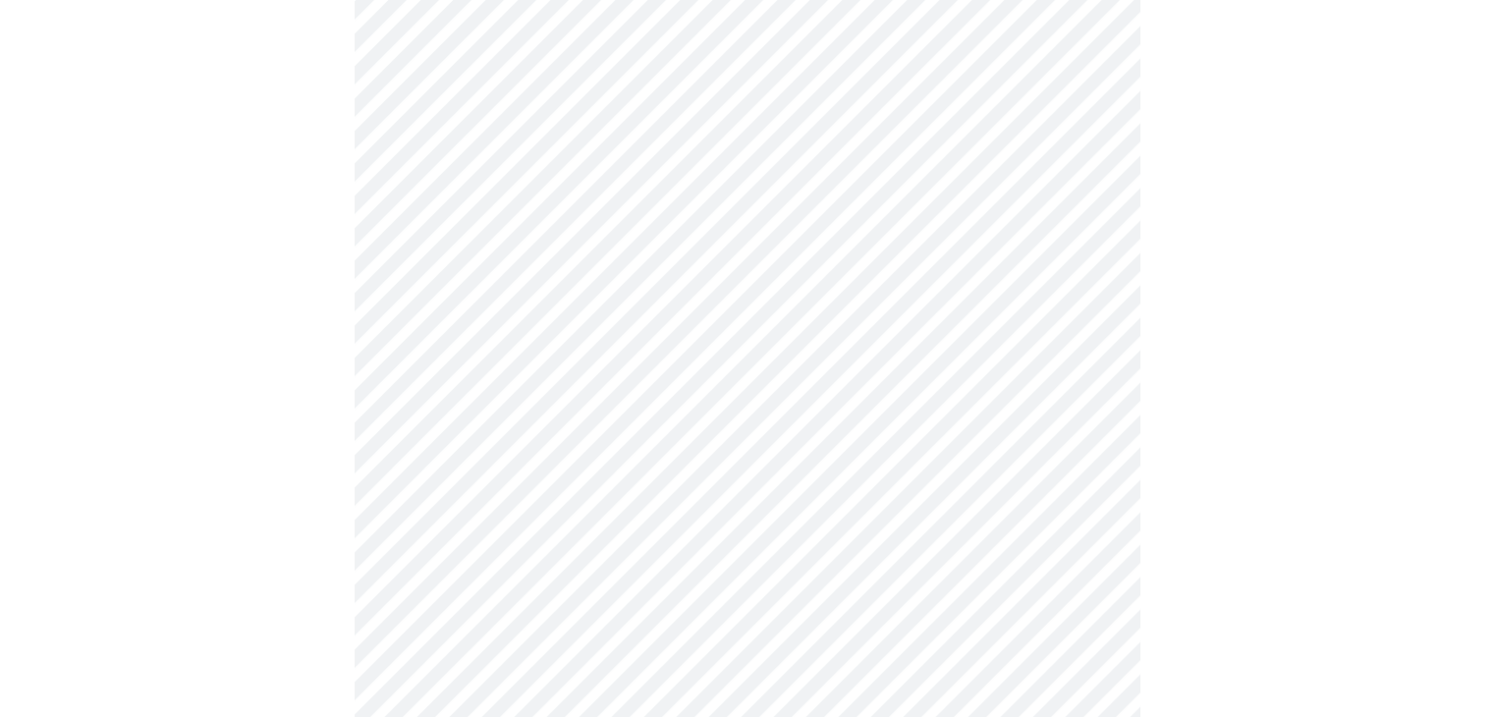
scroll to position [1179, 0]
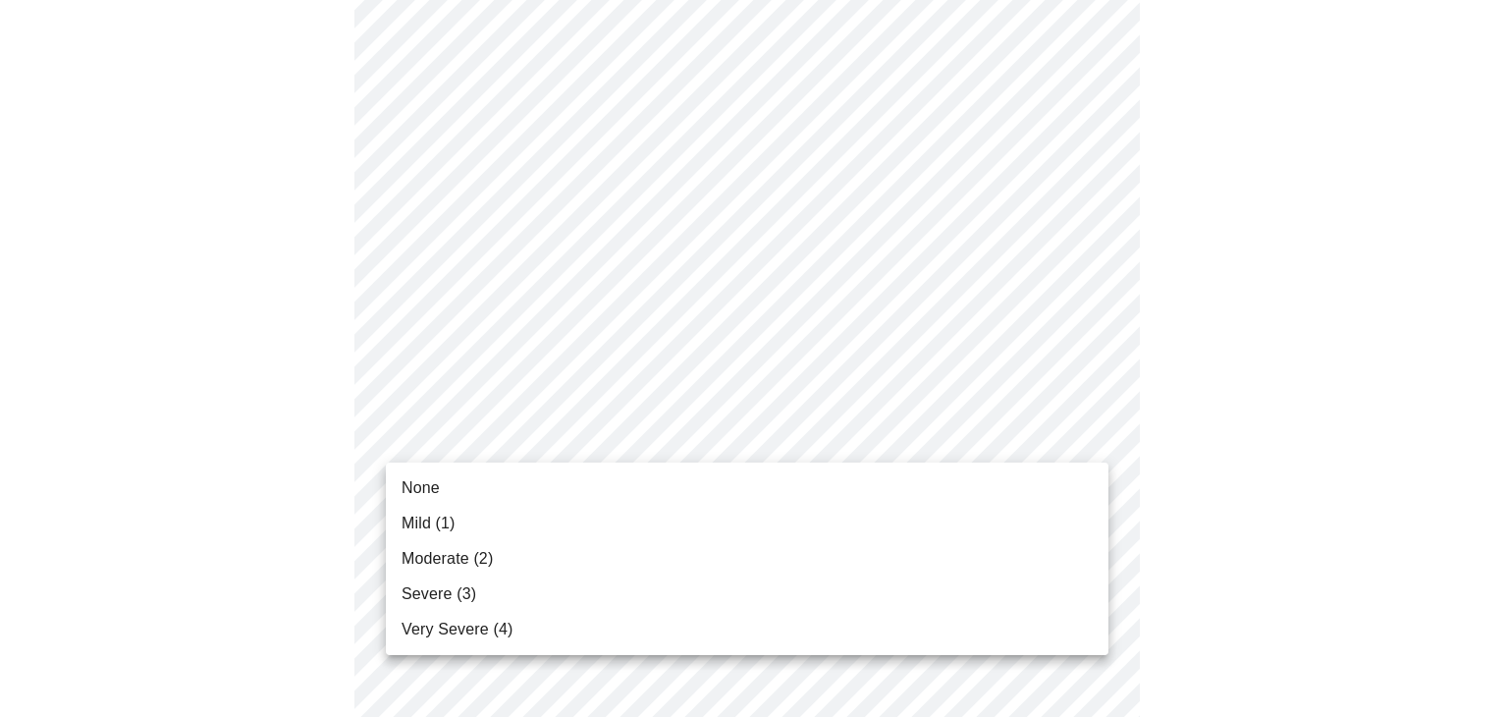
click at [1104, 434] on body "MyMenopauseRx Appointments Messaging Labs Uploads Medications Community Refer a…" at bounding box center [754, 24] width 1493 height 2391
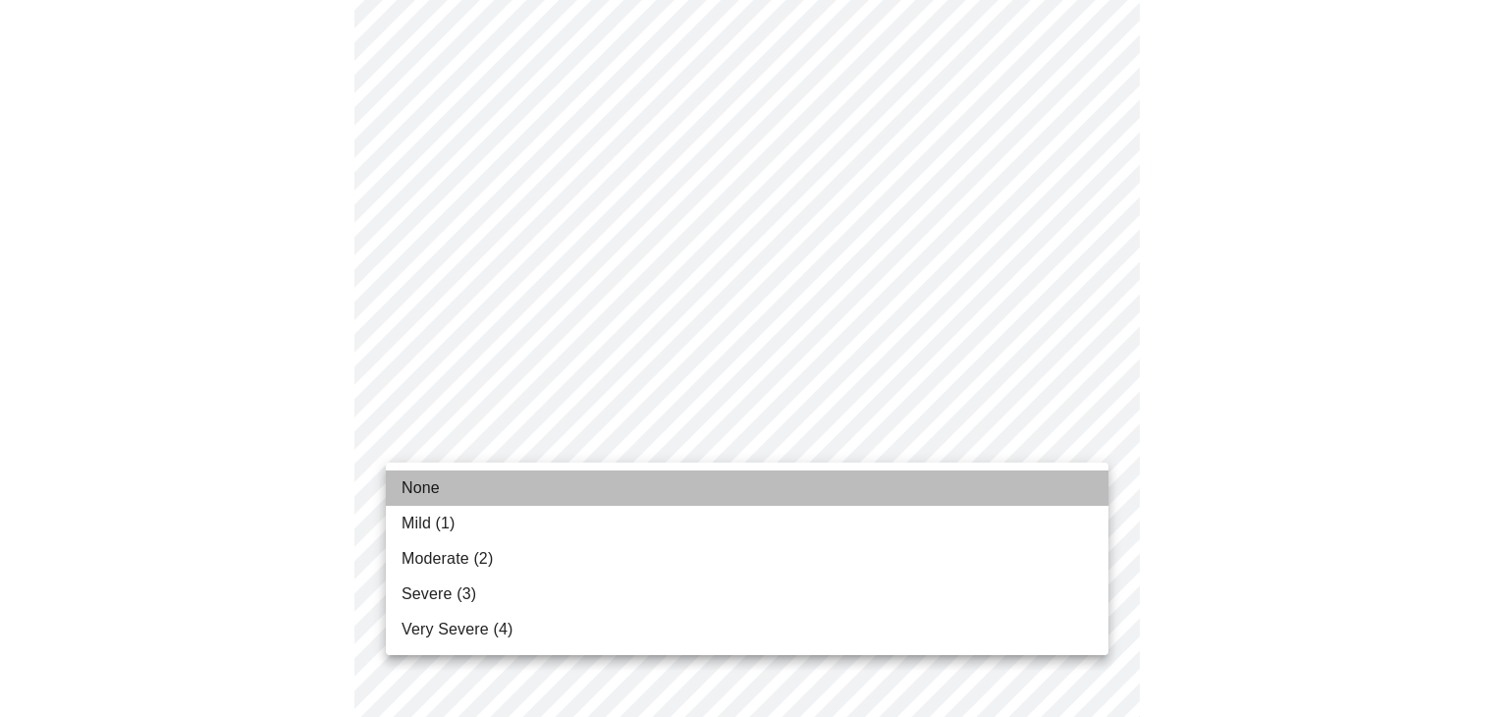
click at [450, 497] on li "None" at bounding box center [747, 487] width 723 height 35
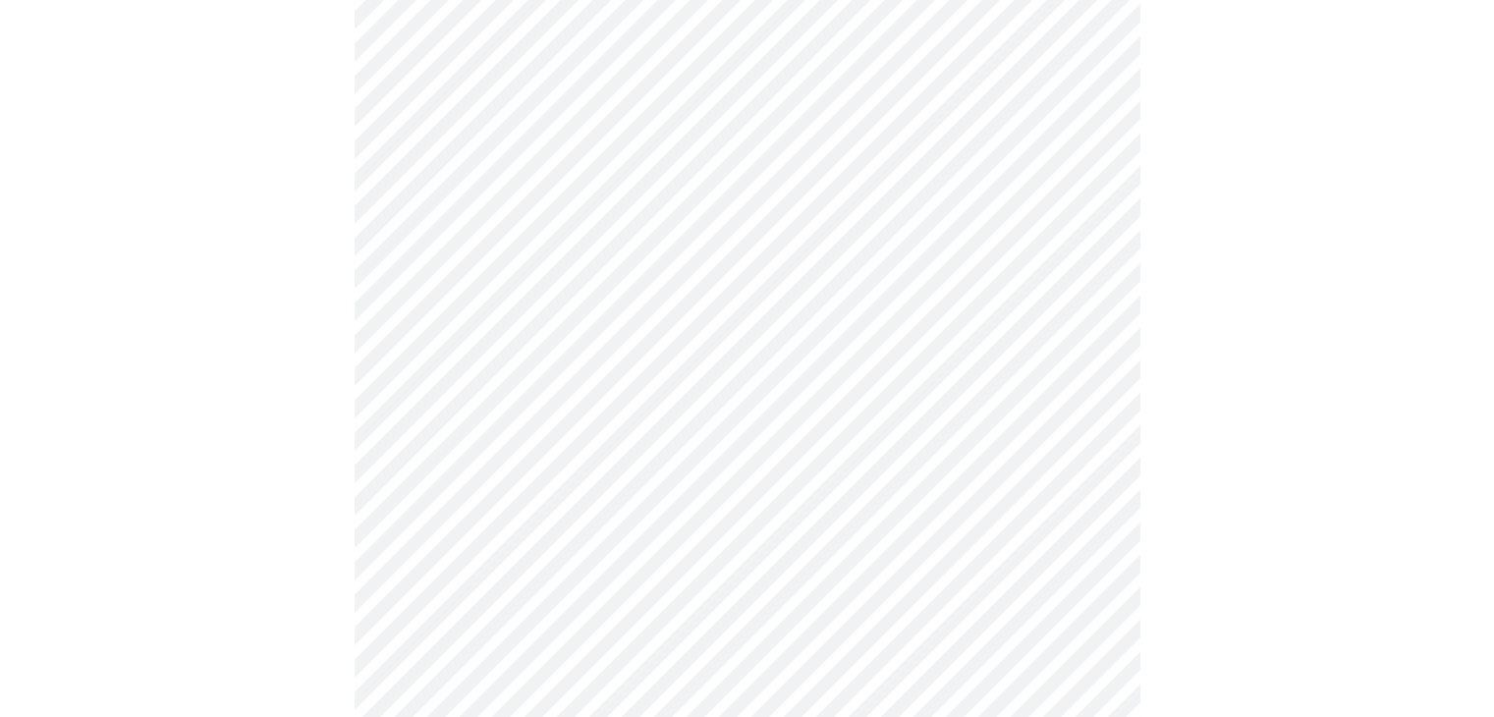
scroll to position [1277, 0]
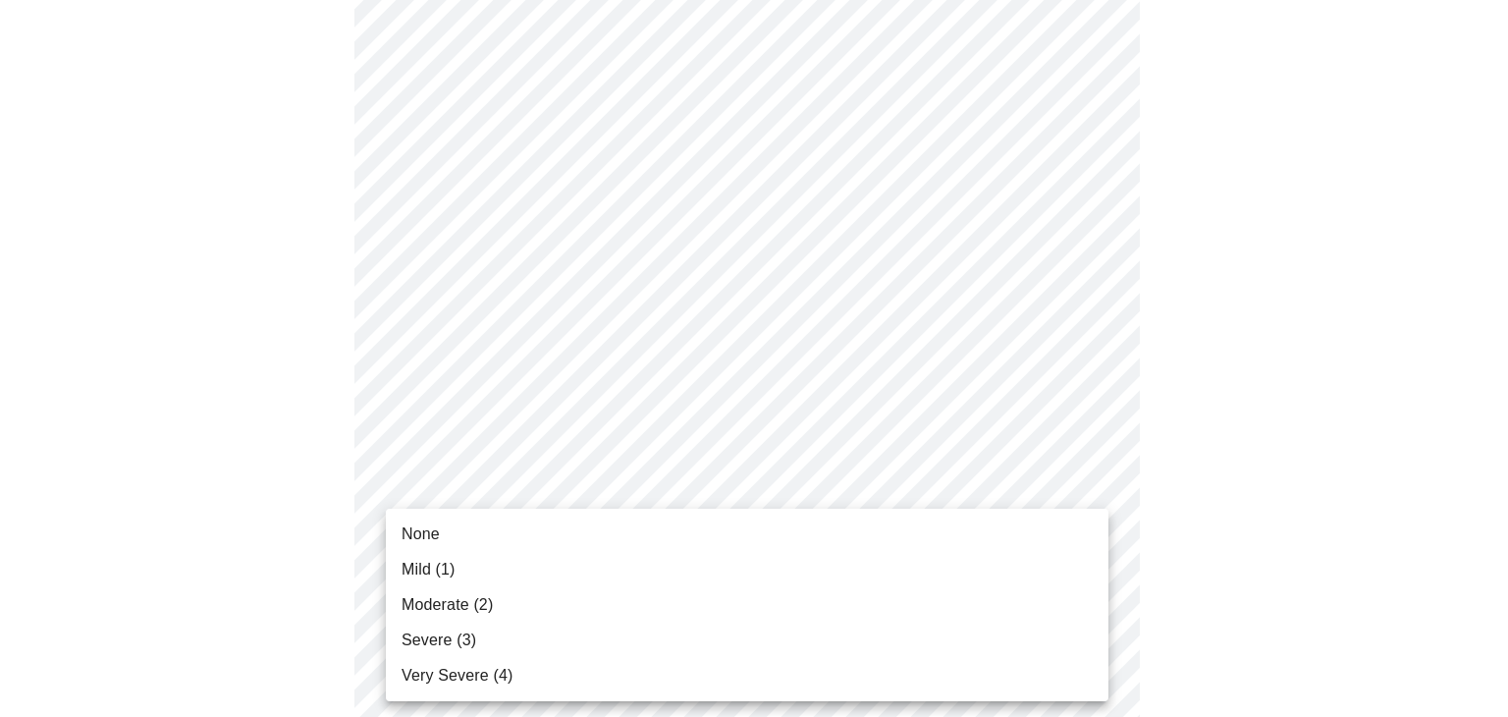
click at [444, 569] on span "Mild (1)" at bounding box center [429, 570] width 54 height 24
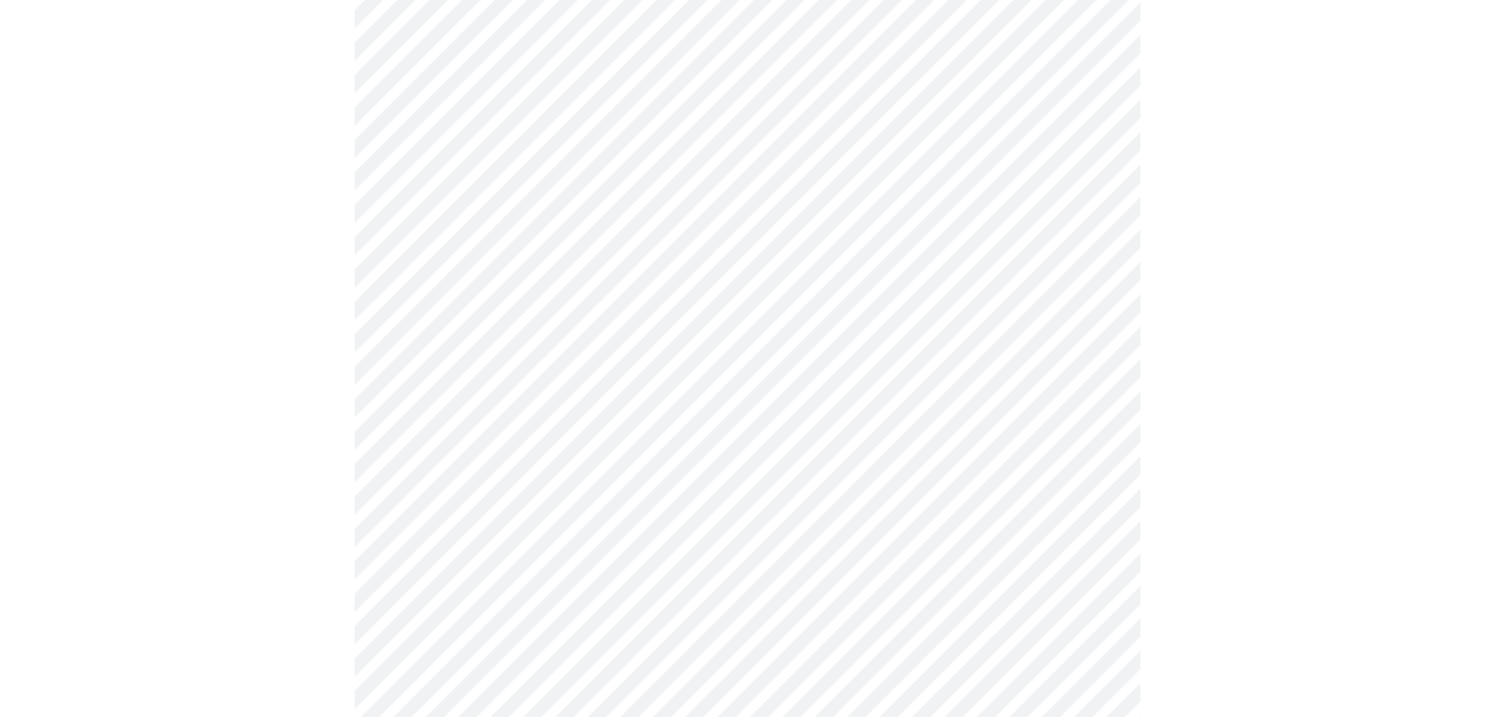
scroll to position [1473, 0]
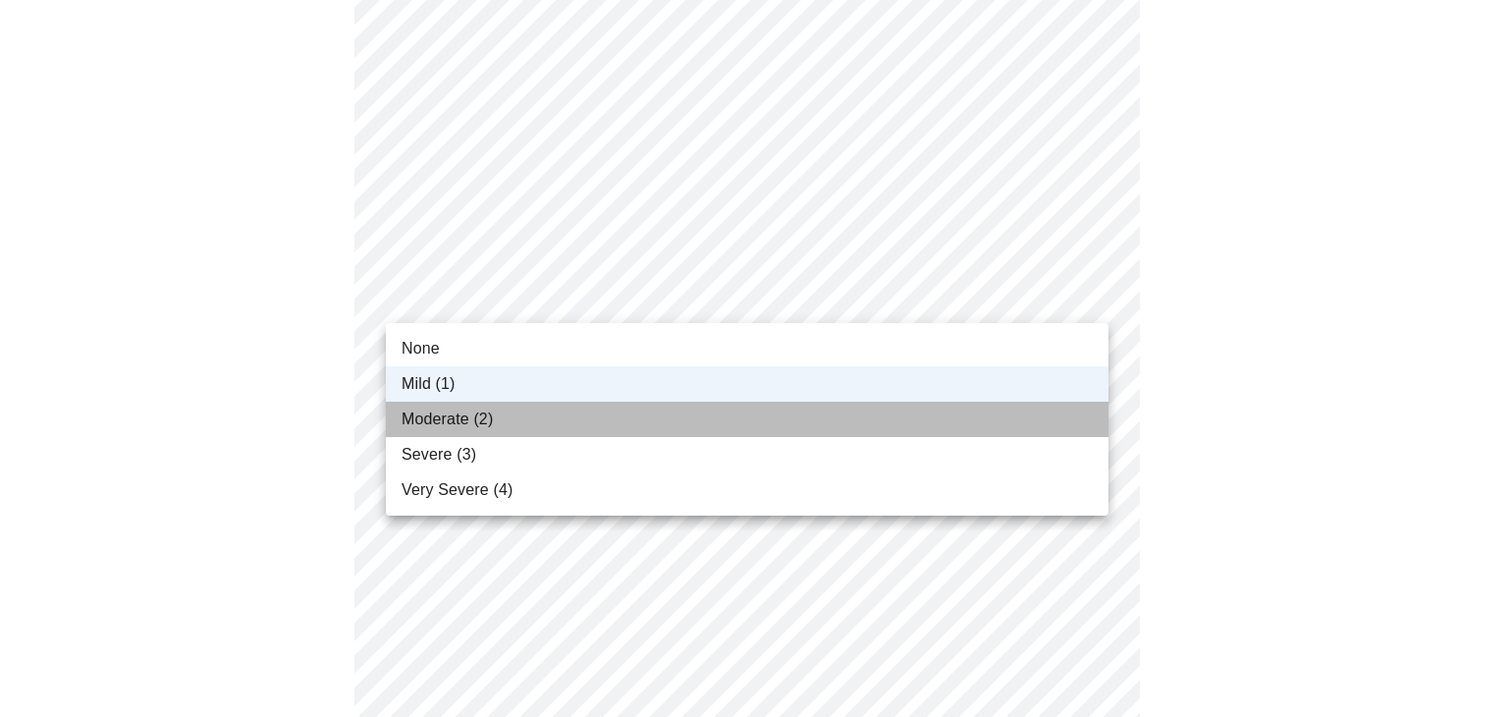
click at [464, 421] on span "Moderate (2)" at bounding box center [447, 420] width 91 height 24
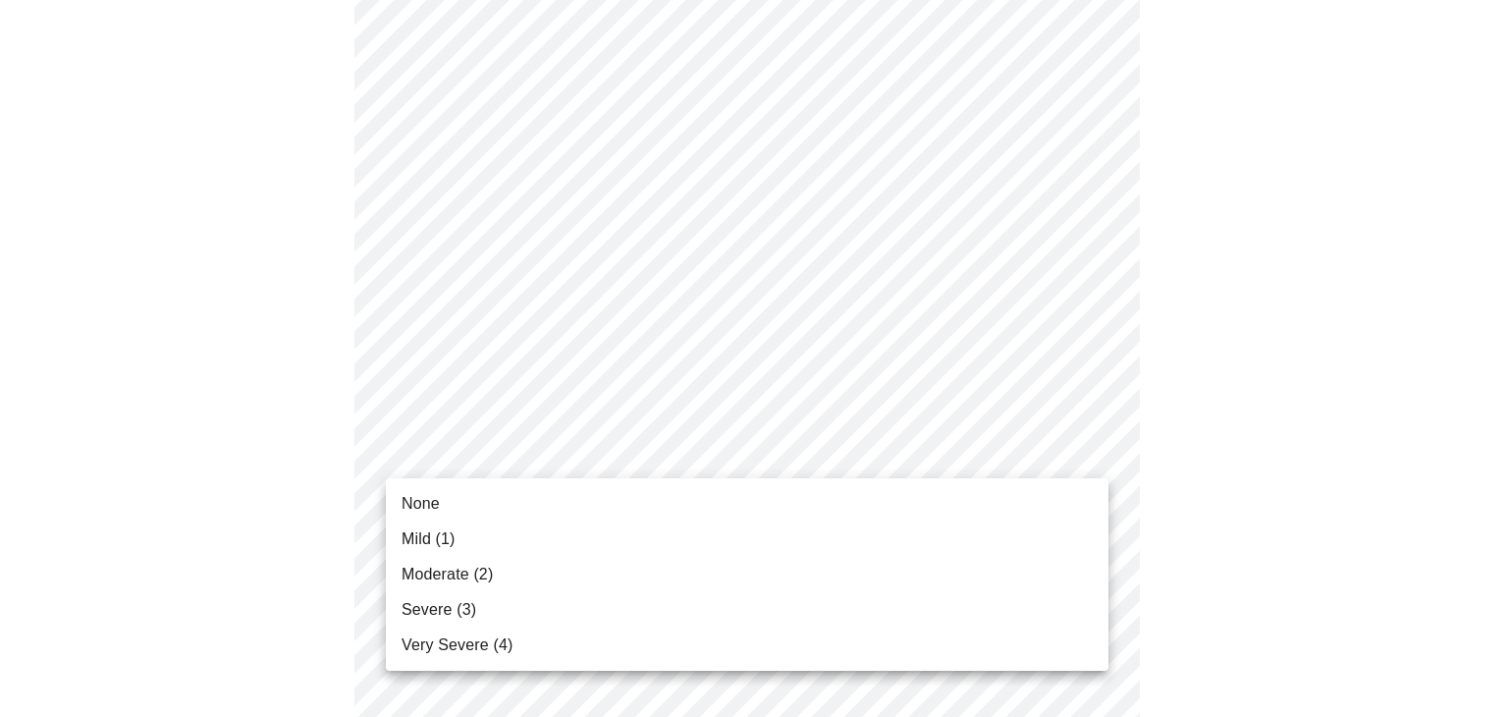
click at [557, 508] on li "None" at bounding box center [747, 503] width 723 height 35
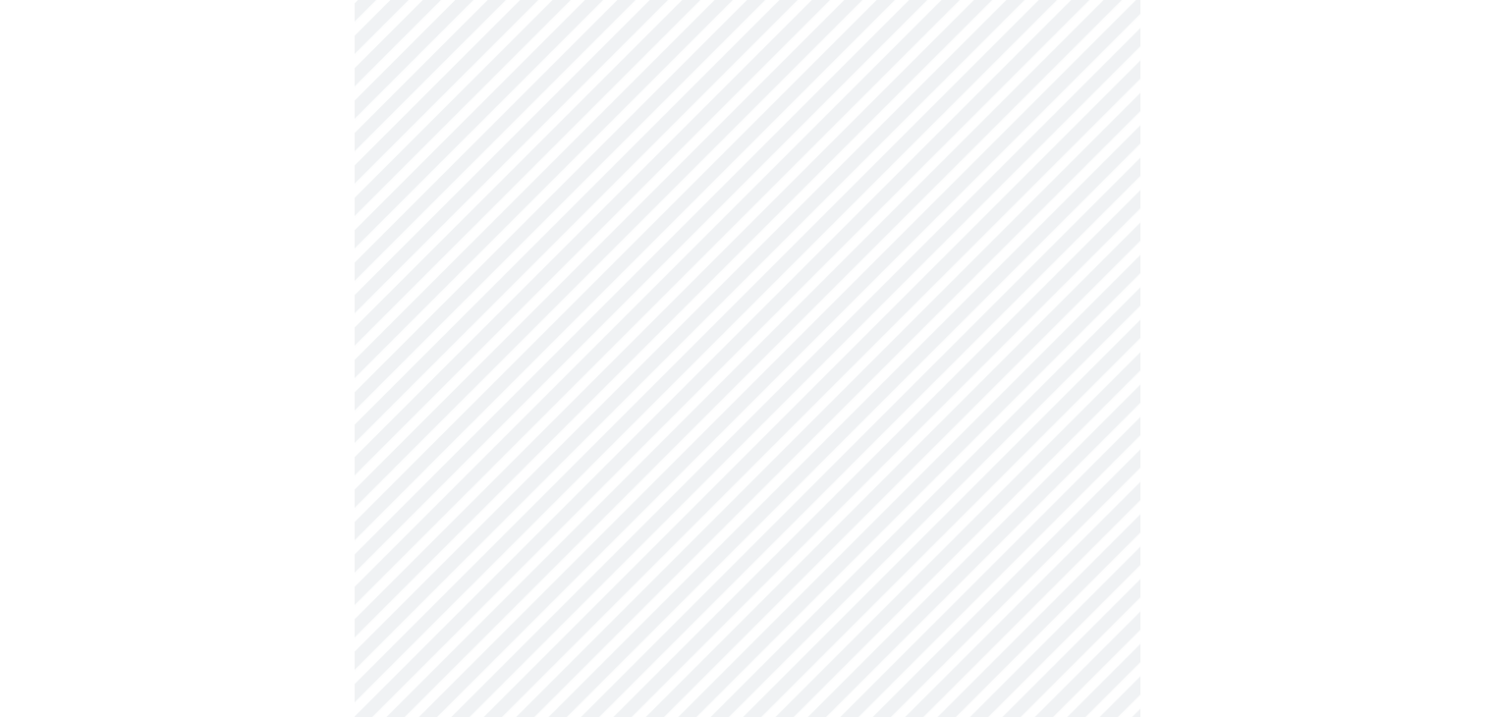
scroll to position [786, 0]
click at [1070, 412] on body "MyMenopauseRx Appointments Messaging Labs Uploads Medications Community Refer a…" at bounding box center [754, 190] width 1493 height 1937
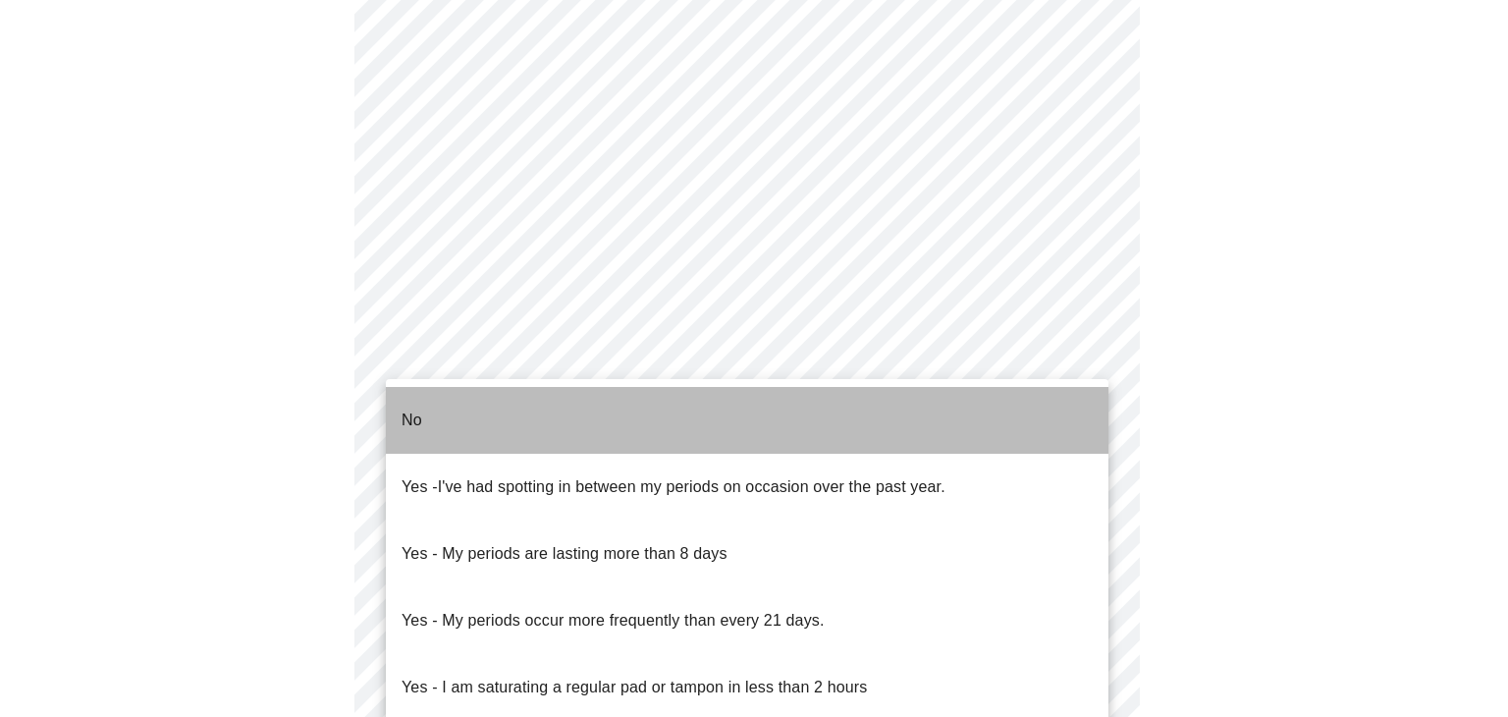
click at [444, 407] on li "No" at bounding box center [747, 420] width 723 height 67
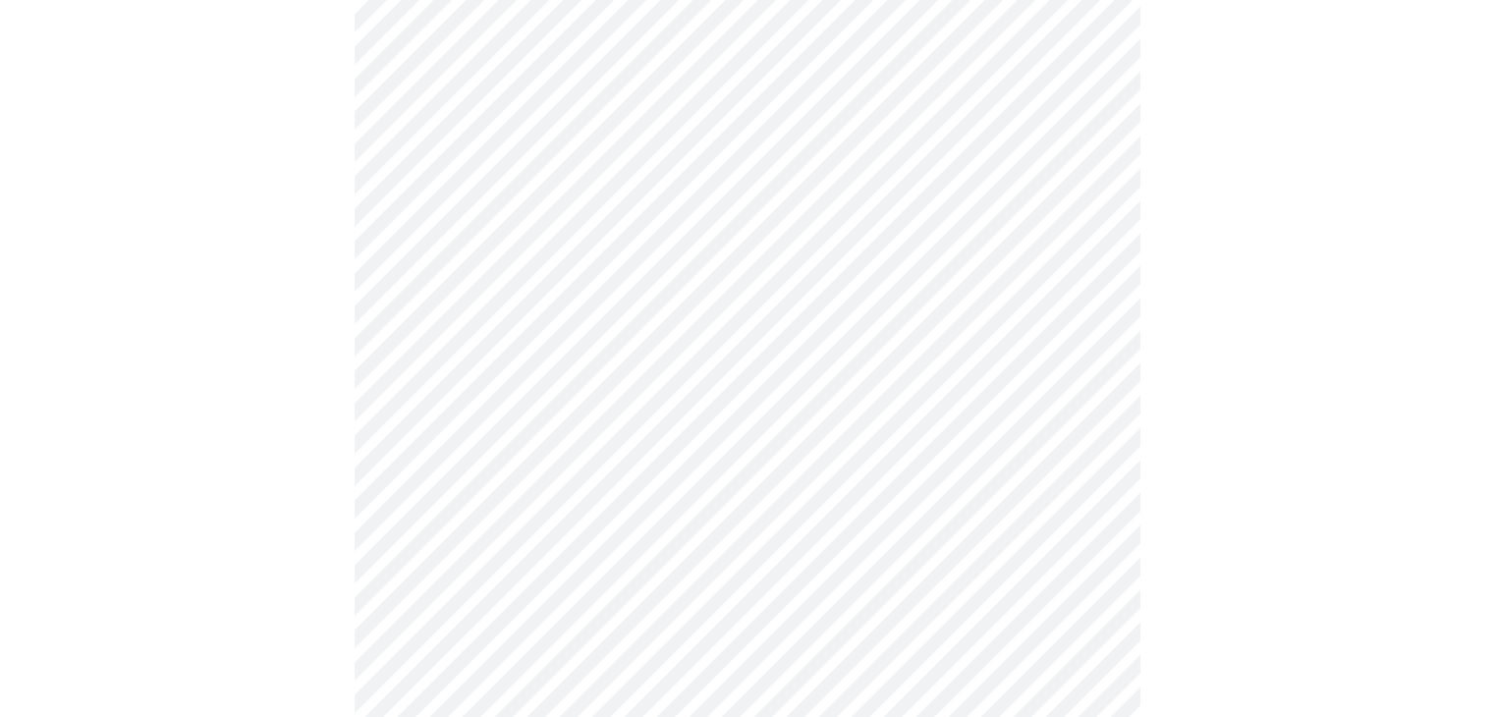
scroll to position [884, 0]
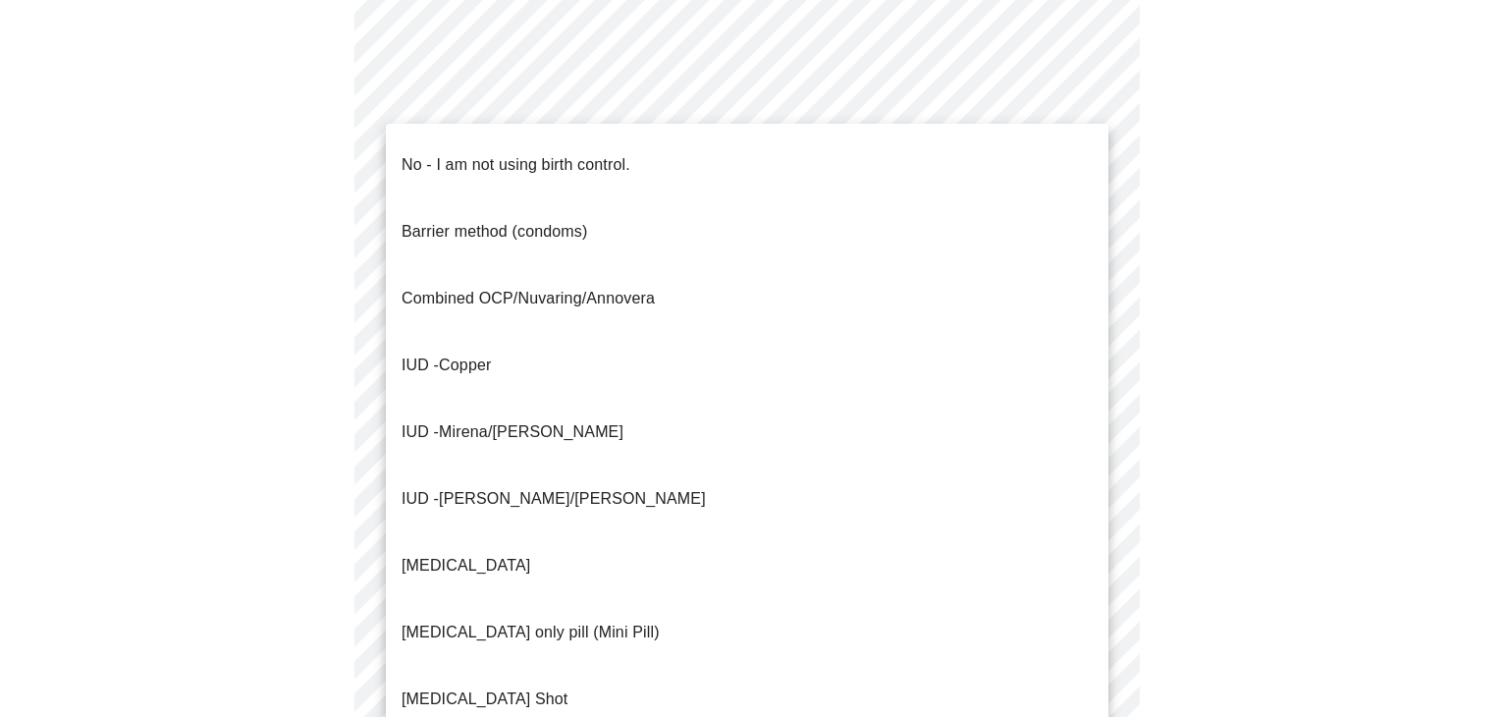
click at [955, 447] on body "MyMenopauseRx Appointments Messaging Labs Uploads Medications Community Refer a…" at bounding box center [754, 86] width 1493 height 1925
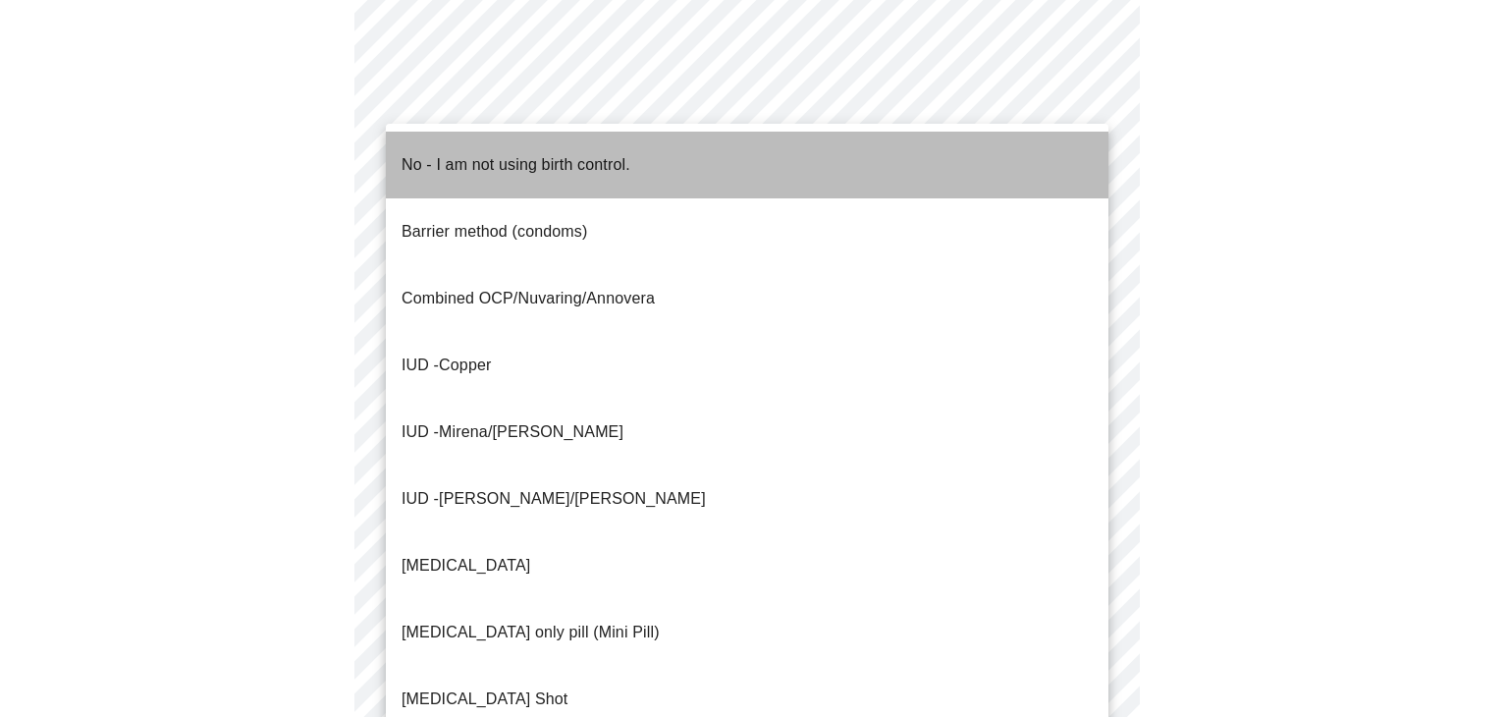
click at [487, 153] on p "No - I am not using birth control." at bounding box center [516, 165] width 229 height 24
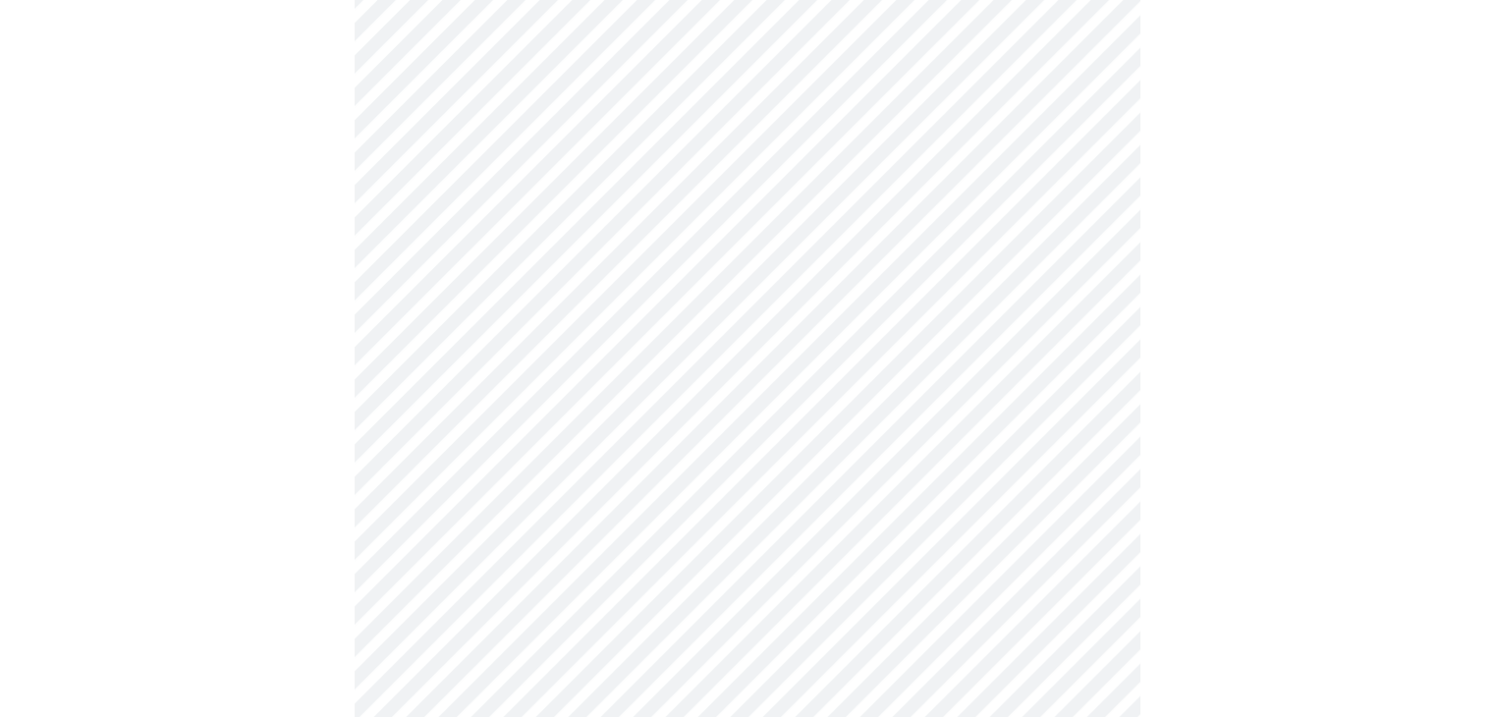
scroll to position [1080, 0]
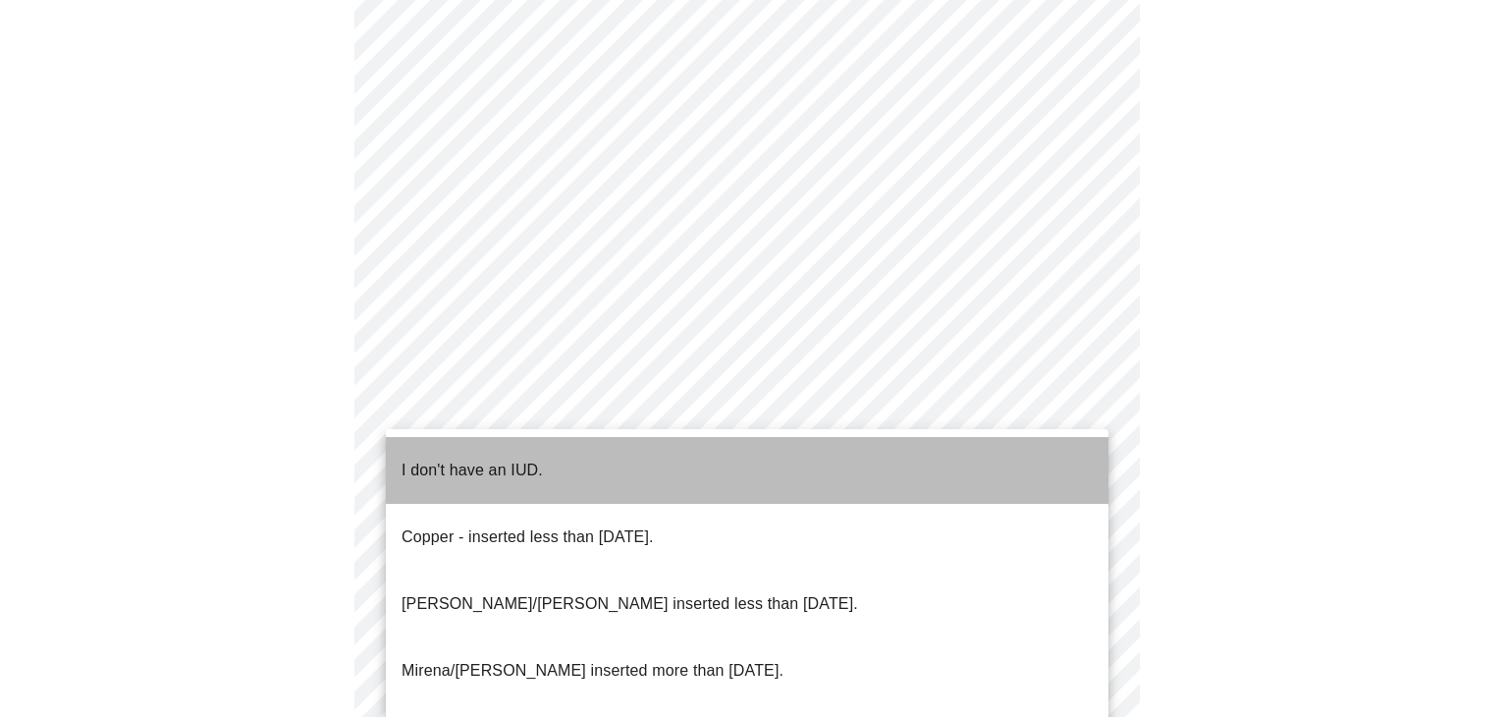
click at [545, 458] on li "I don't have an IUD." at bounding box center [747, 470] width 723 height 67
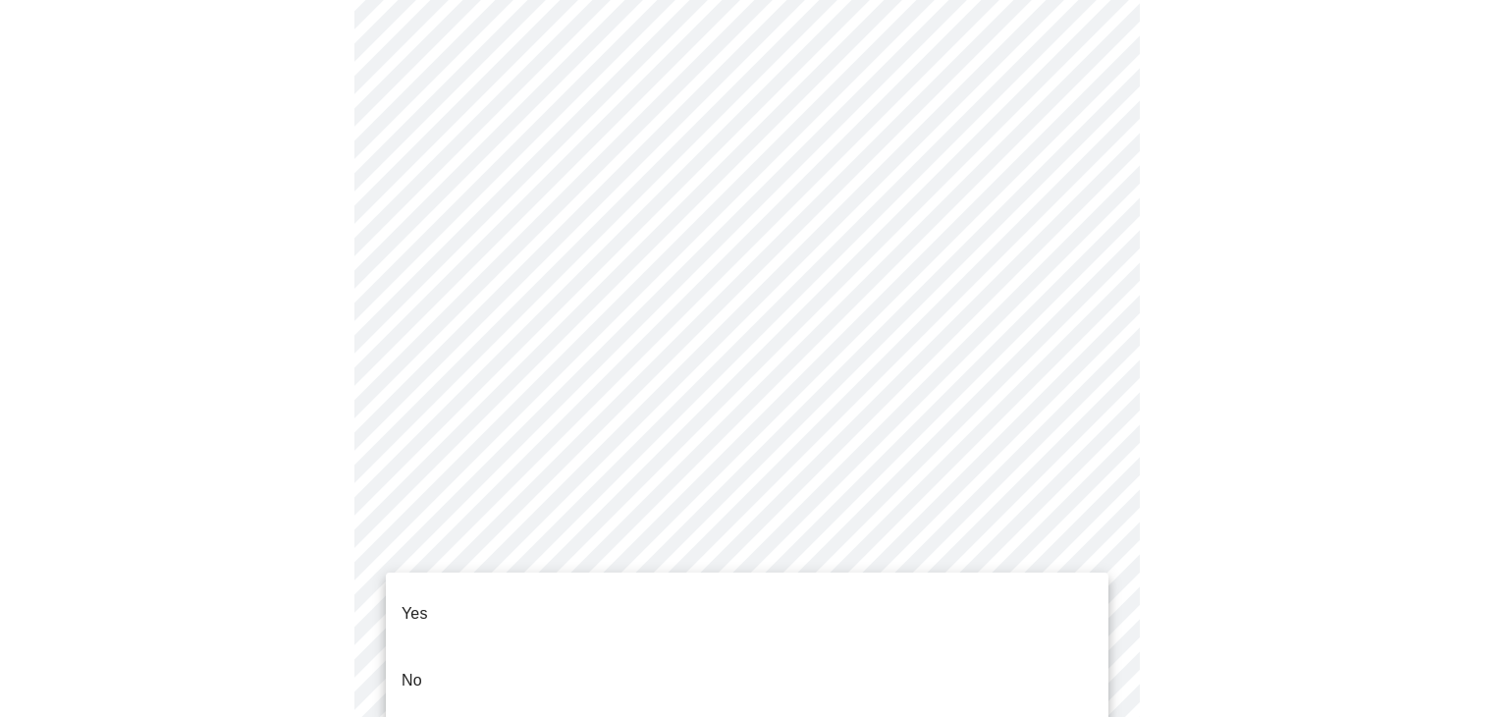
click at [443, 654] on li "No" at bounding box center [747, 680] width 723 height 67
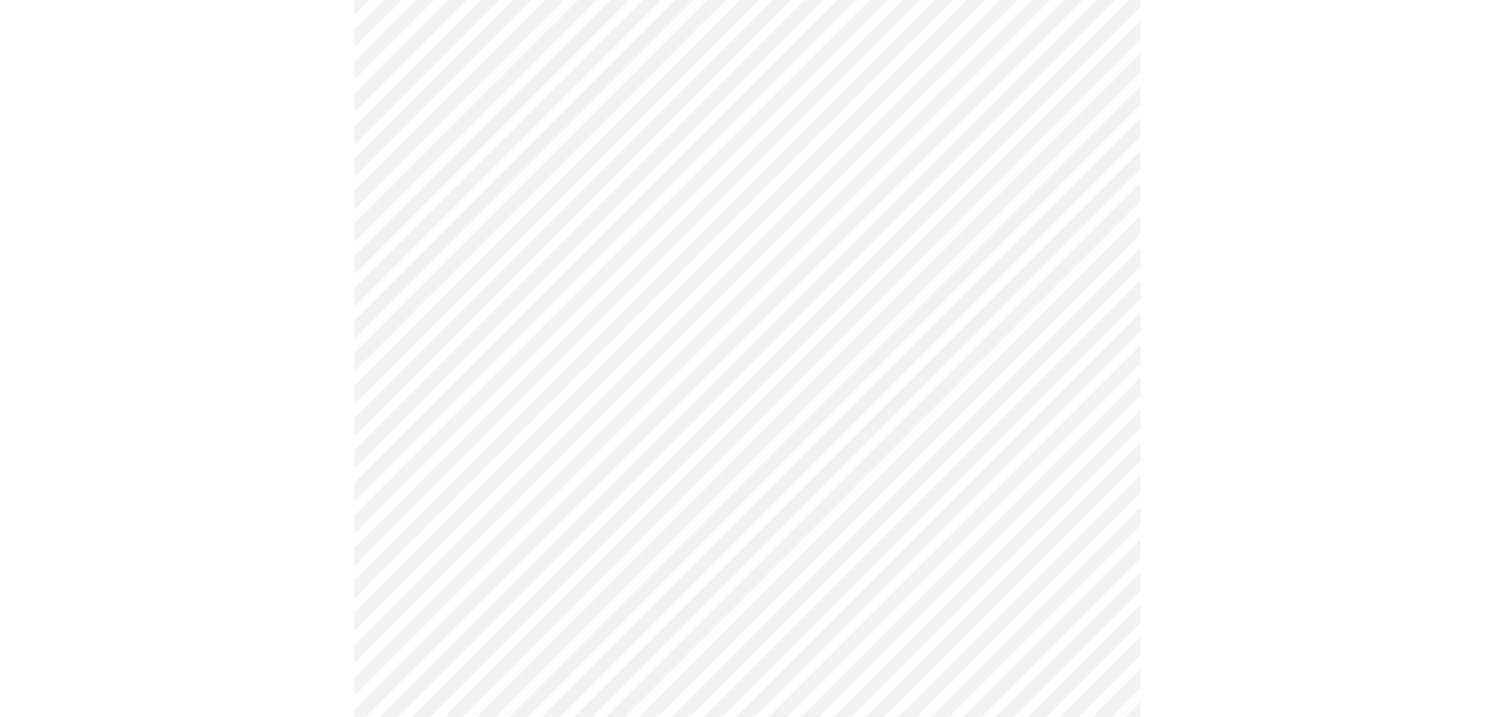
scroll to position [295, 0]
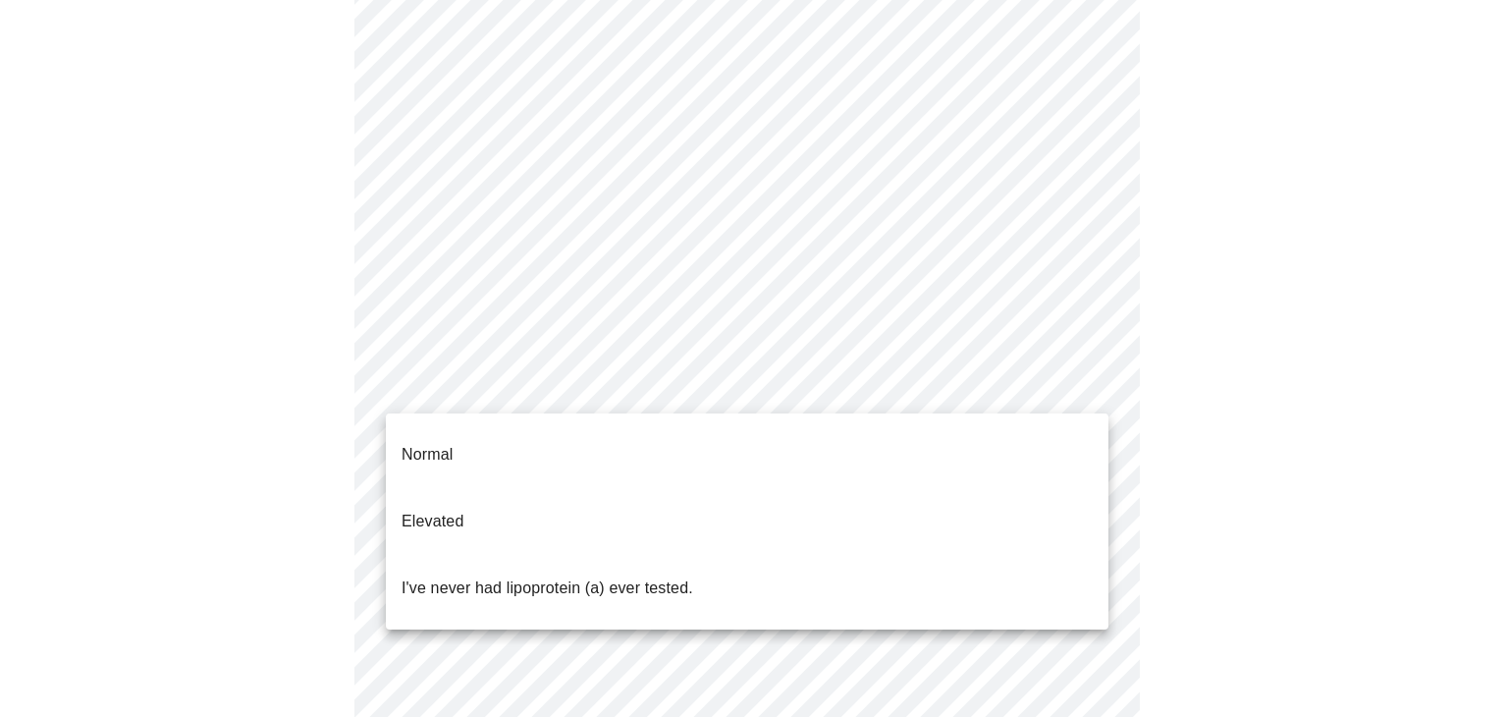
click at [975, 384] on body "MyMenopauseRx Appointments Messaging Labs Uploads Medications Community Refer a…" at bounding box center [754, 438] width 1493 height 1451
click at [203, 366] on div at bounding box center [754, 358] width 1508 height 717
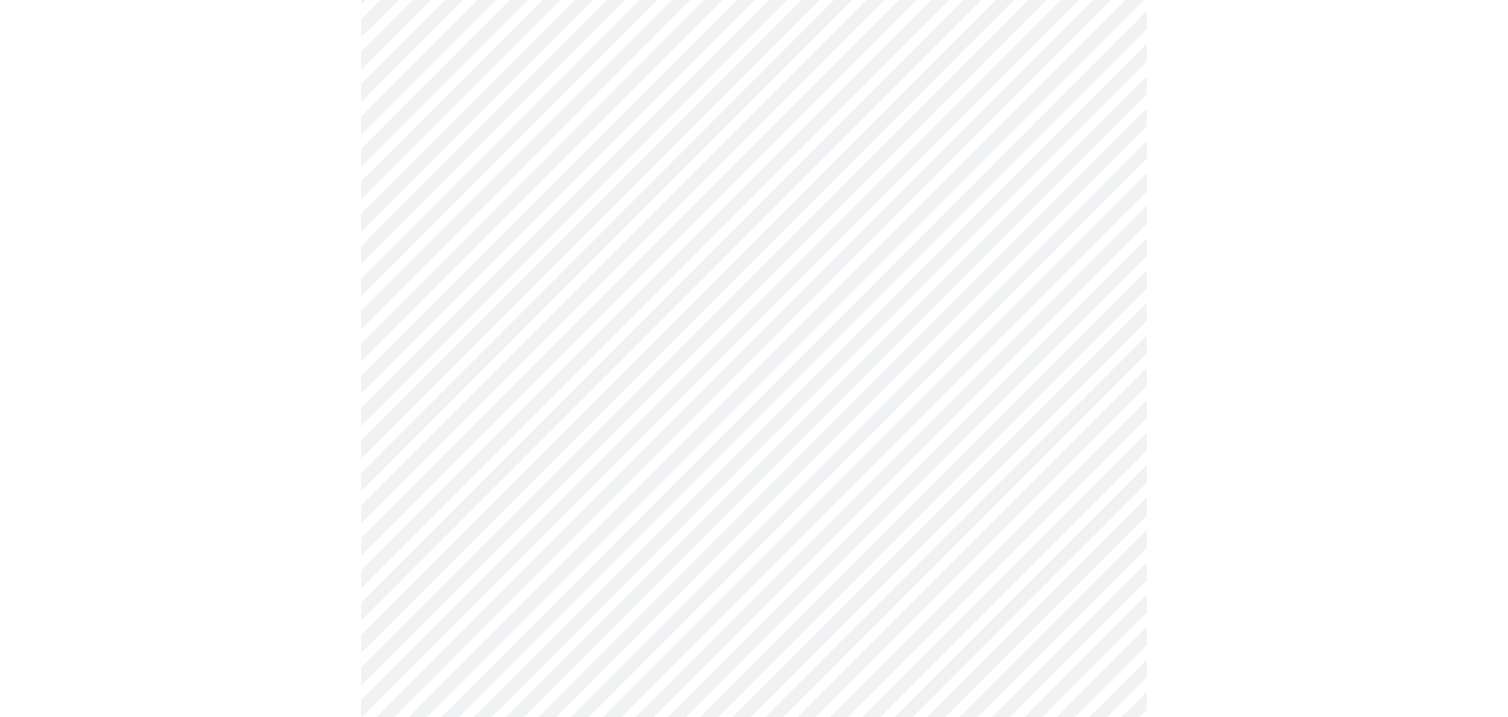
click at [496, 379] on body "MyMenopauseRx Appointments Messaging Labs Uploads Medications Community Refer a…" at bounding box center [754, 438] width 1493 height 1451
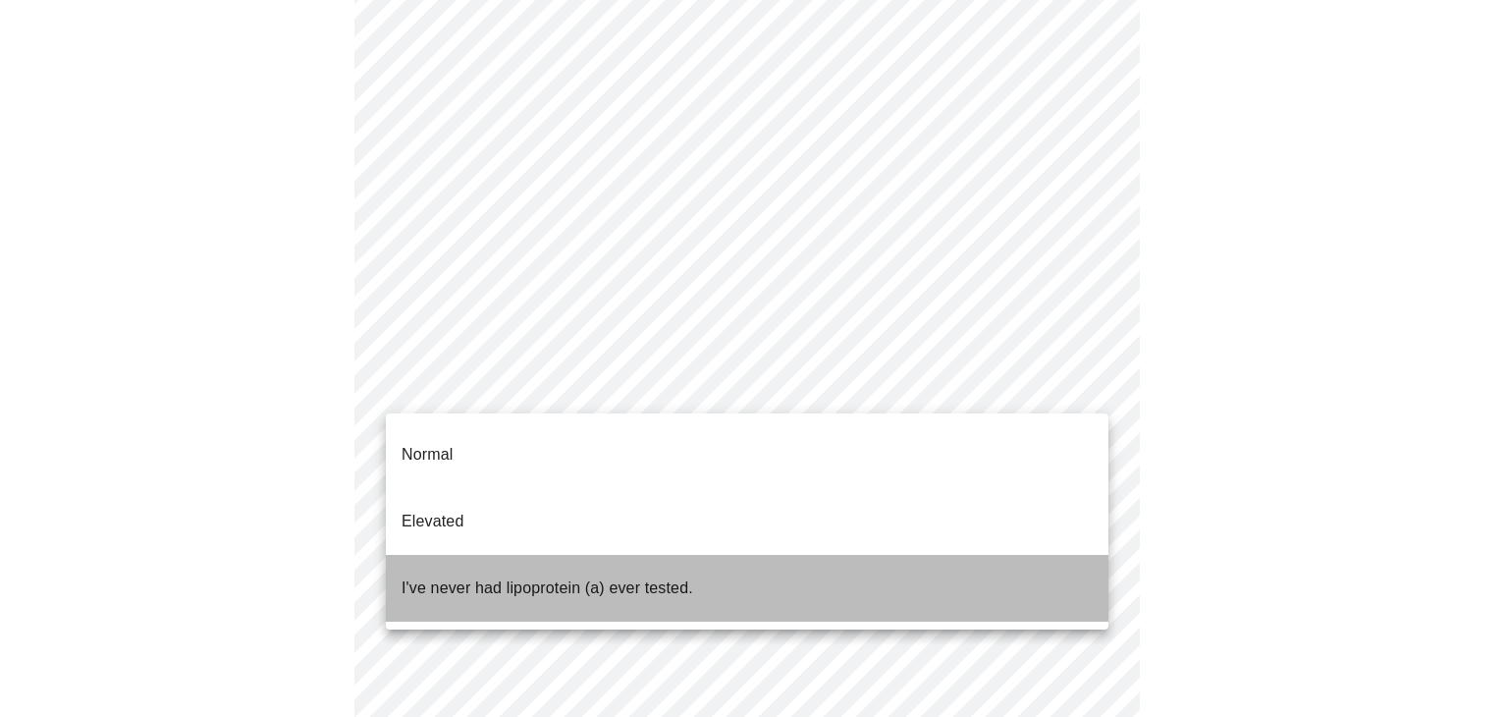
click at [455, 576] on p "I've never had lipoprotein (a) ever tested." at bounding box center [548, 588] width 292 height 24
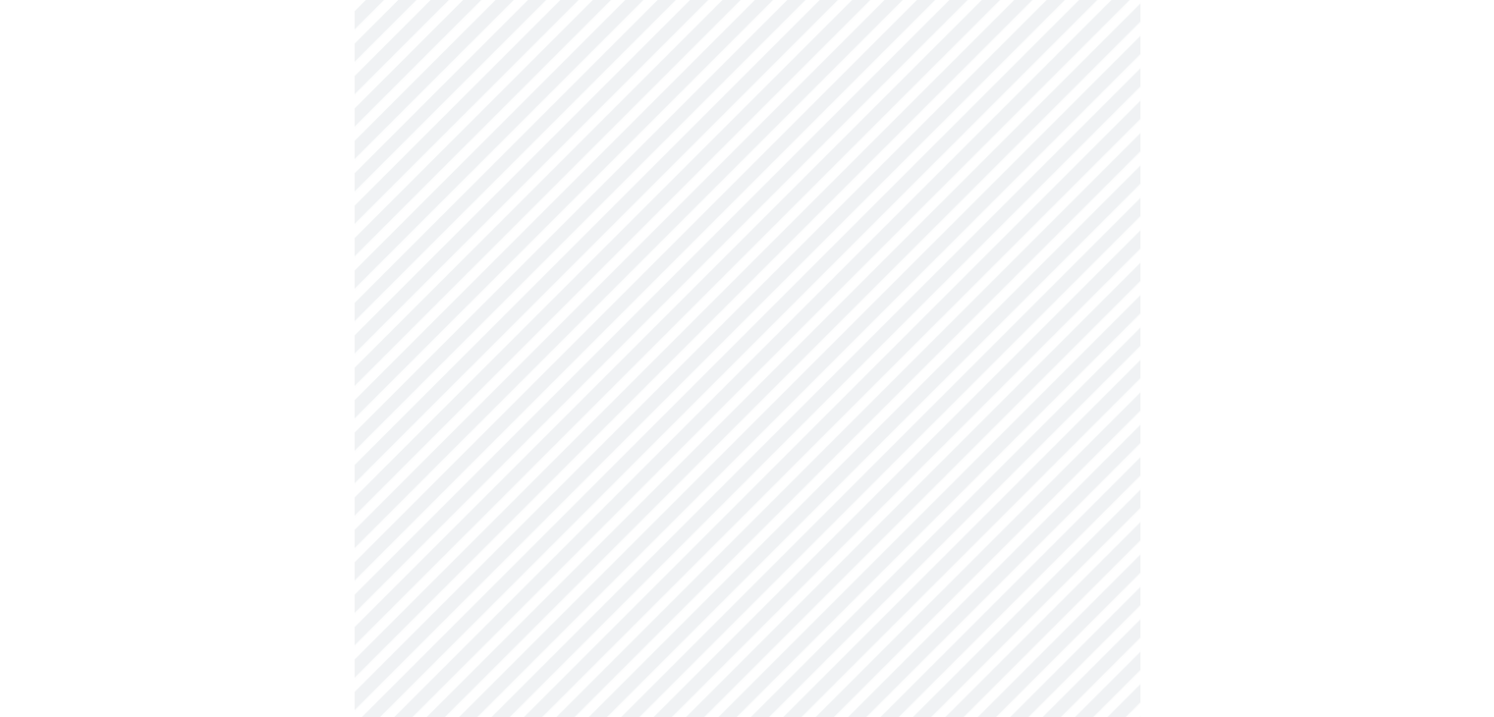
scroll to position [5107, 0]
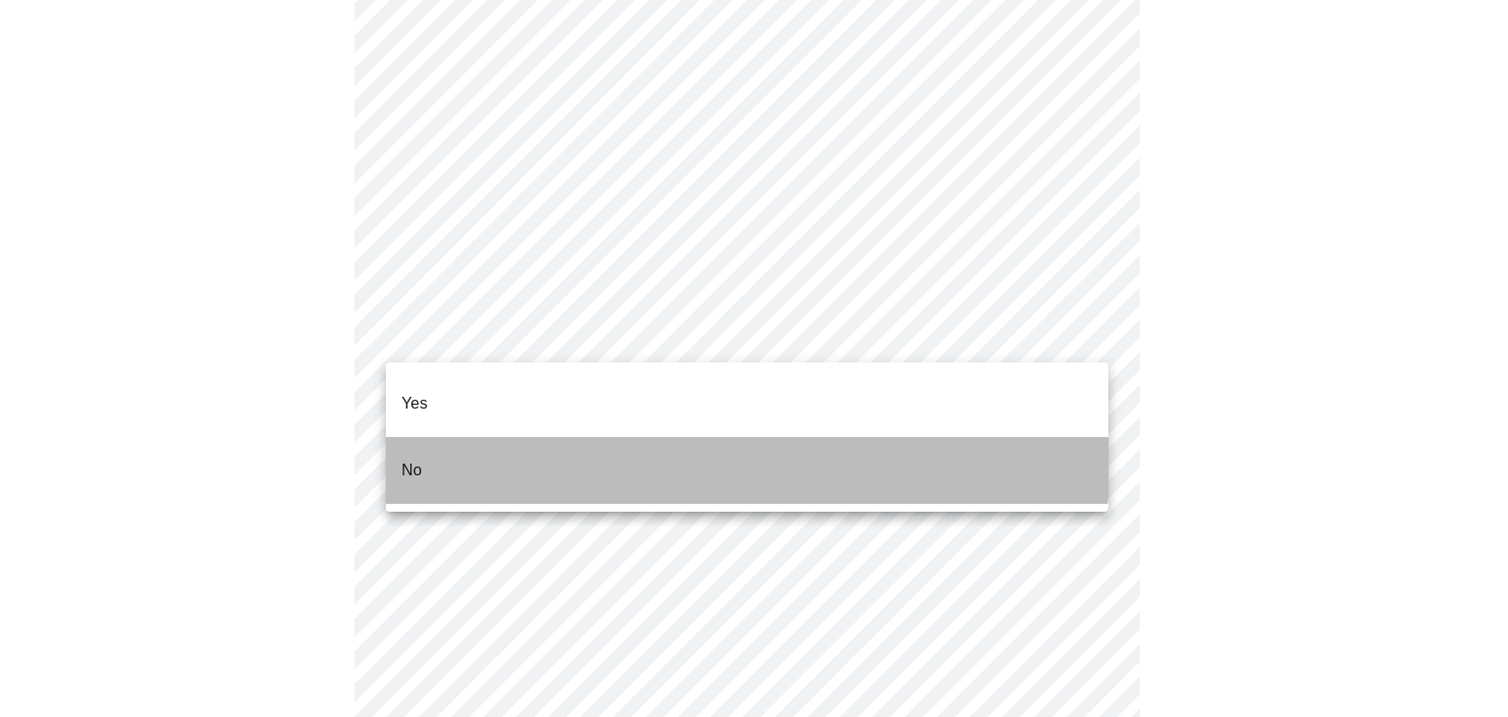
click at [459, 437] on li "No" at bounding box center [747, 470] width 723 height 67
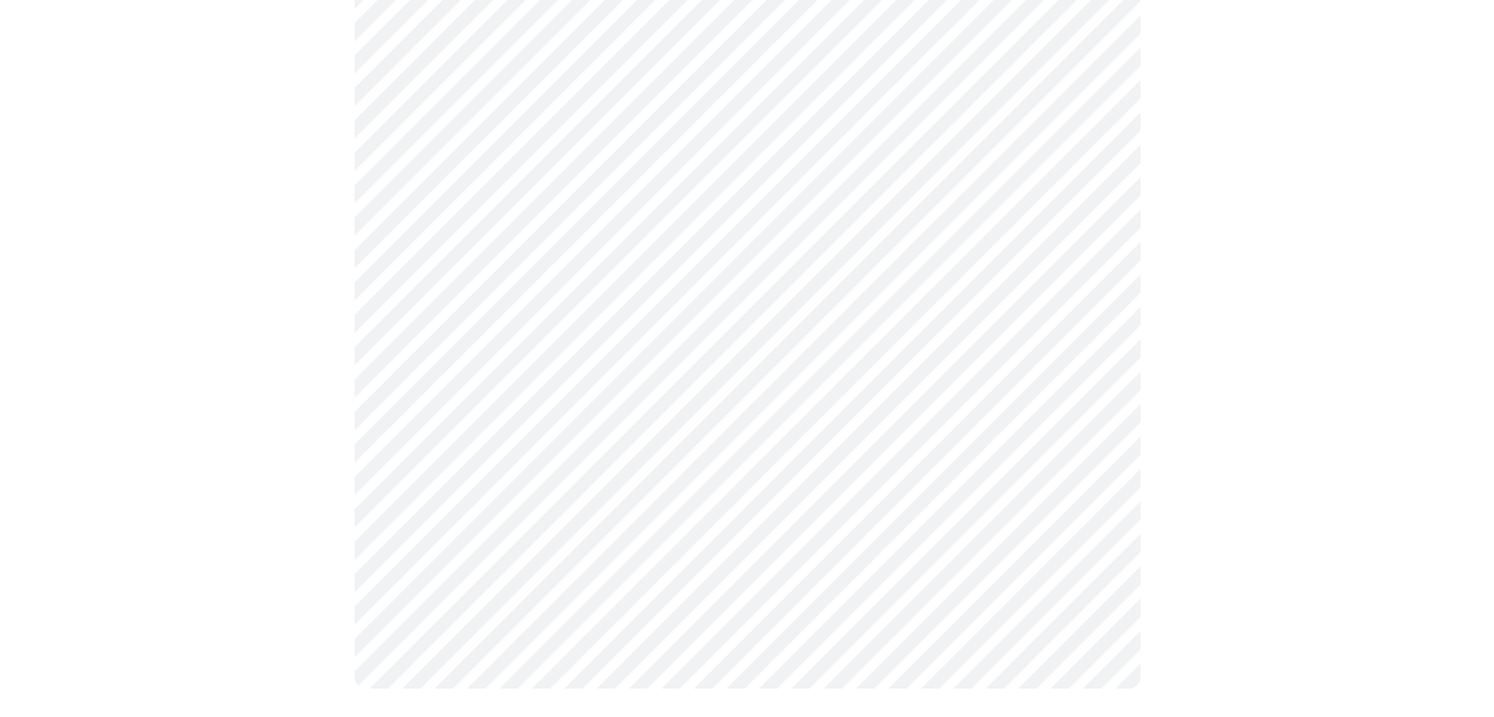
scroll to position [1817, 0]
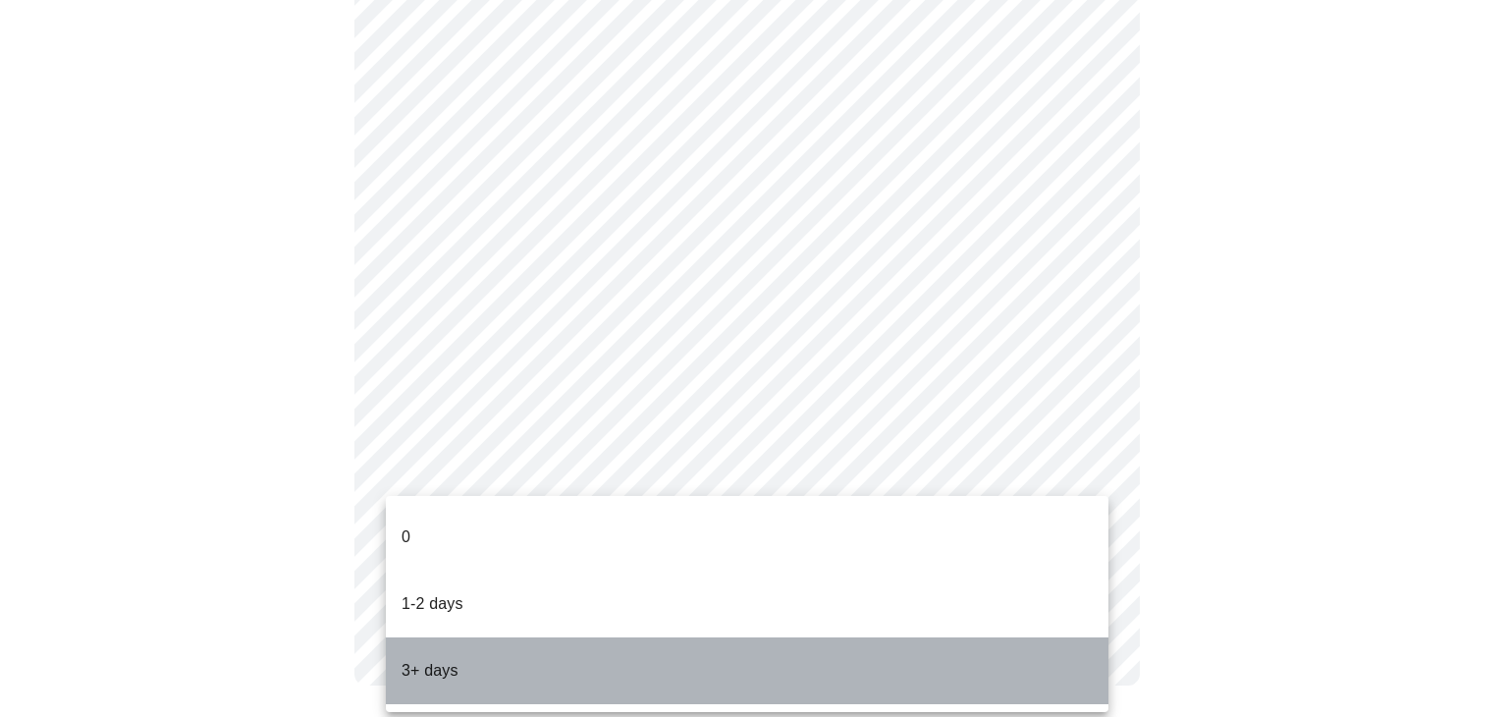
click at [569, 650] on li "3+ days" at bounding box center [747, 670] width 723 height 67
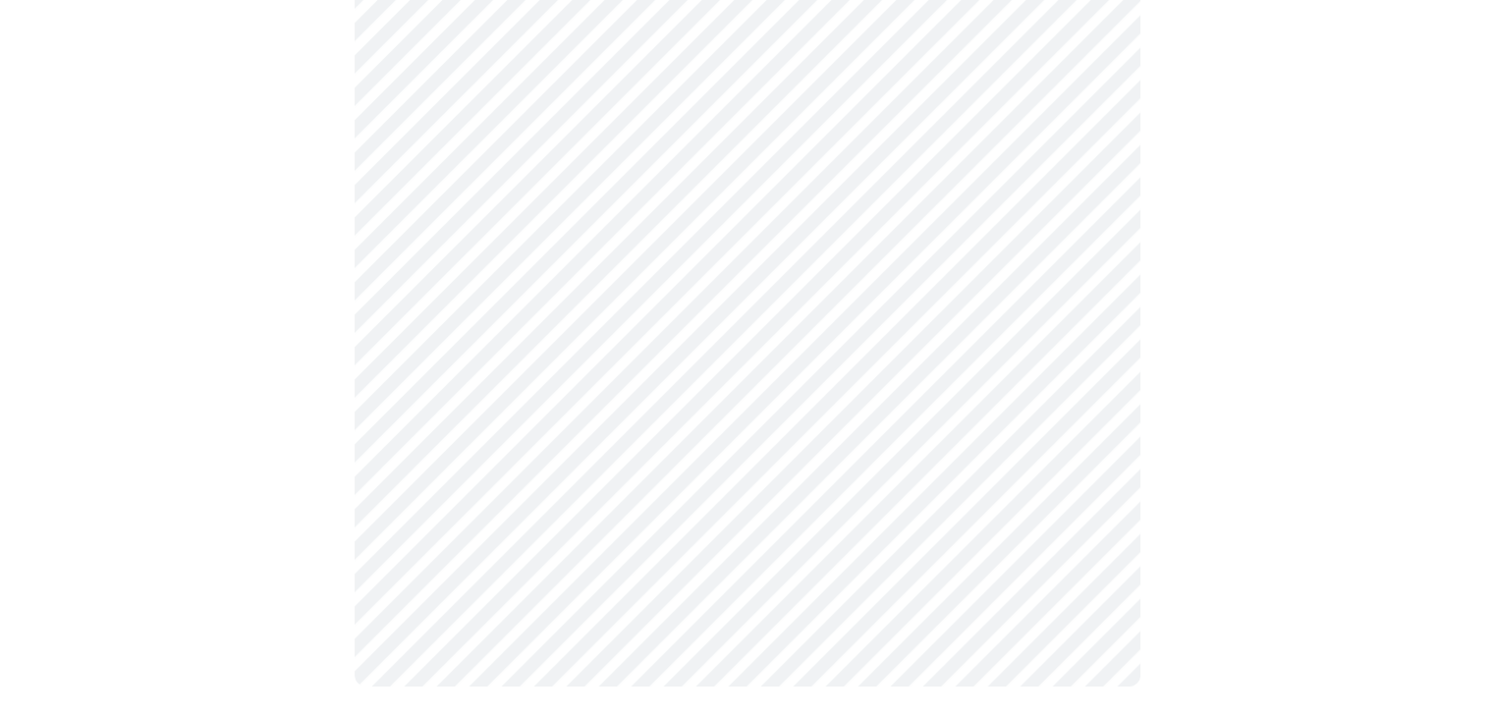
scroll to position [940, 0]
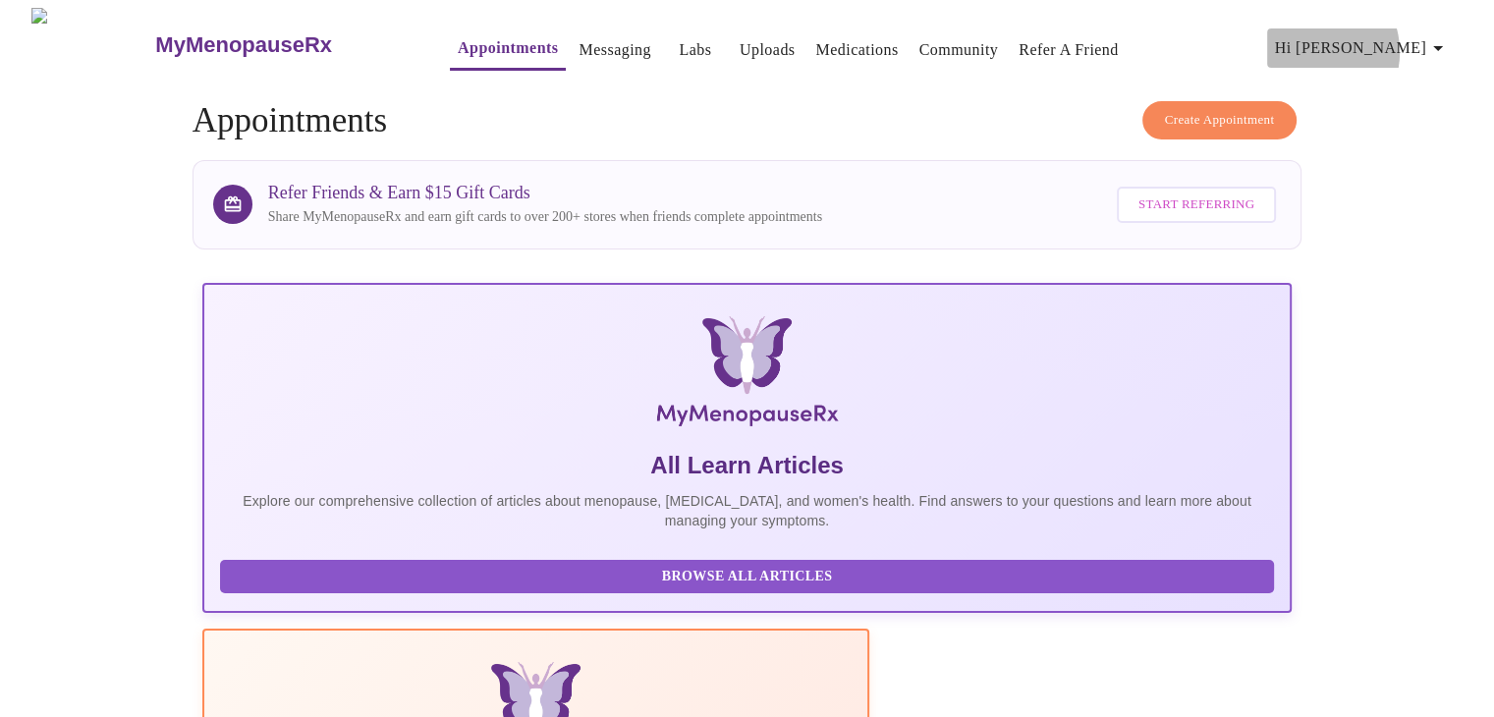
click at [1384, 44] on span "Hi Cecilia R." at bounding box center [1362, 47] width 175 height 27
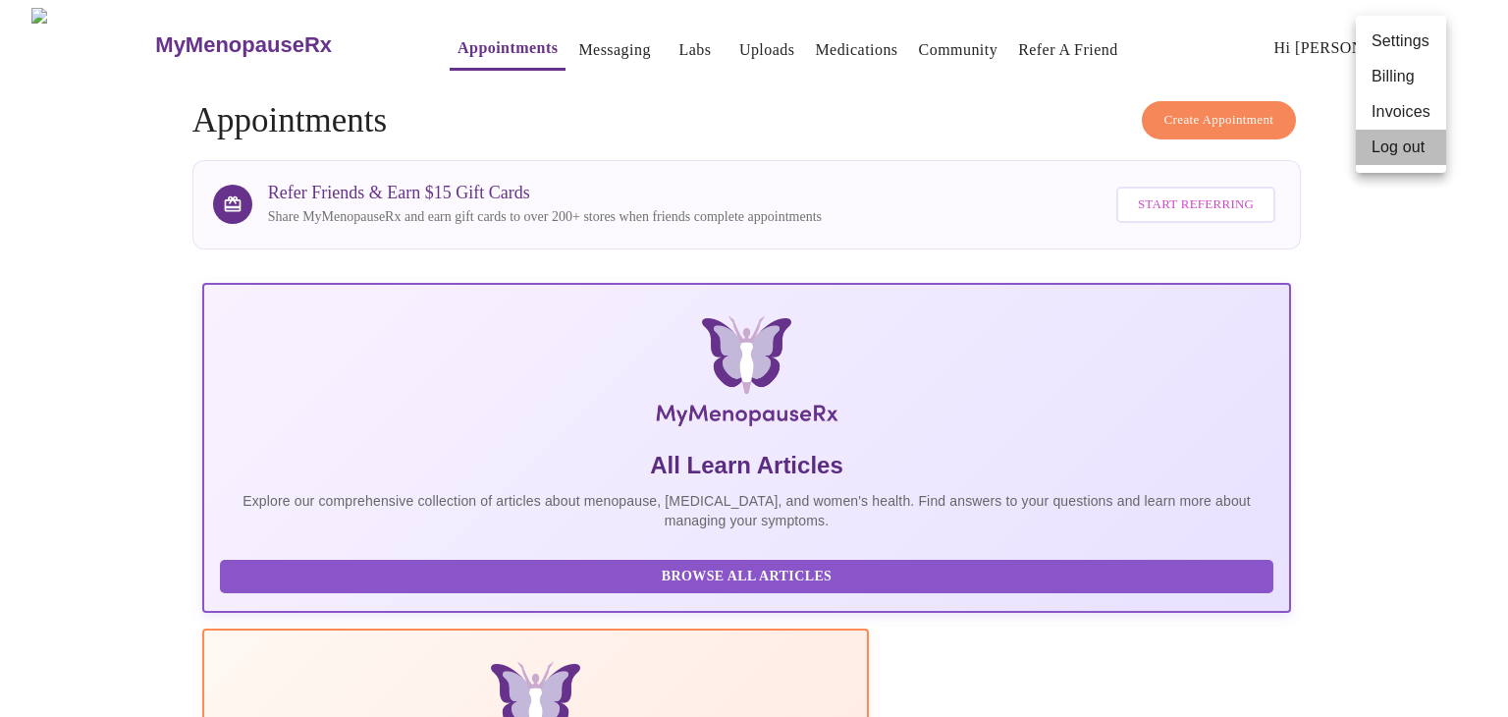
click at [1391, 151] on li "Log out" at bounding box center [1401, 147] width 90 height 35
